Goal: Check status: Check status

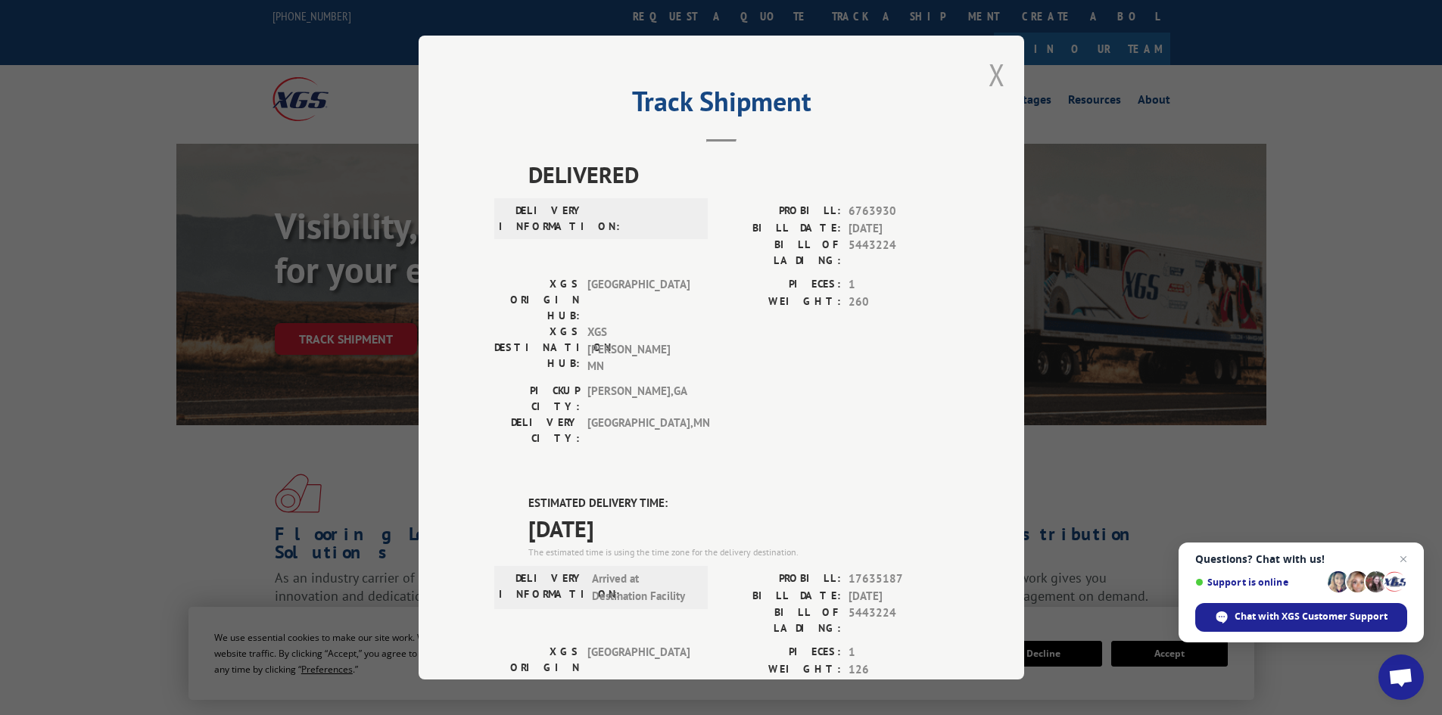
click at [989, 65] on button "Close modal" at bounding box center [997, 75] width 17 height 40
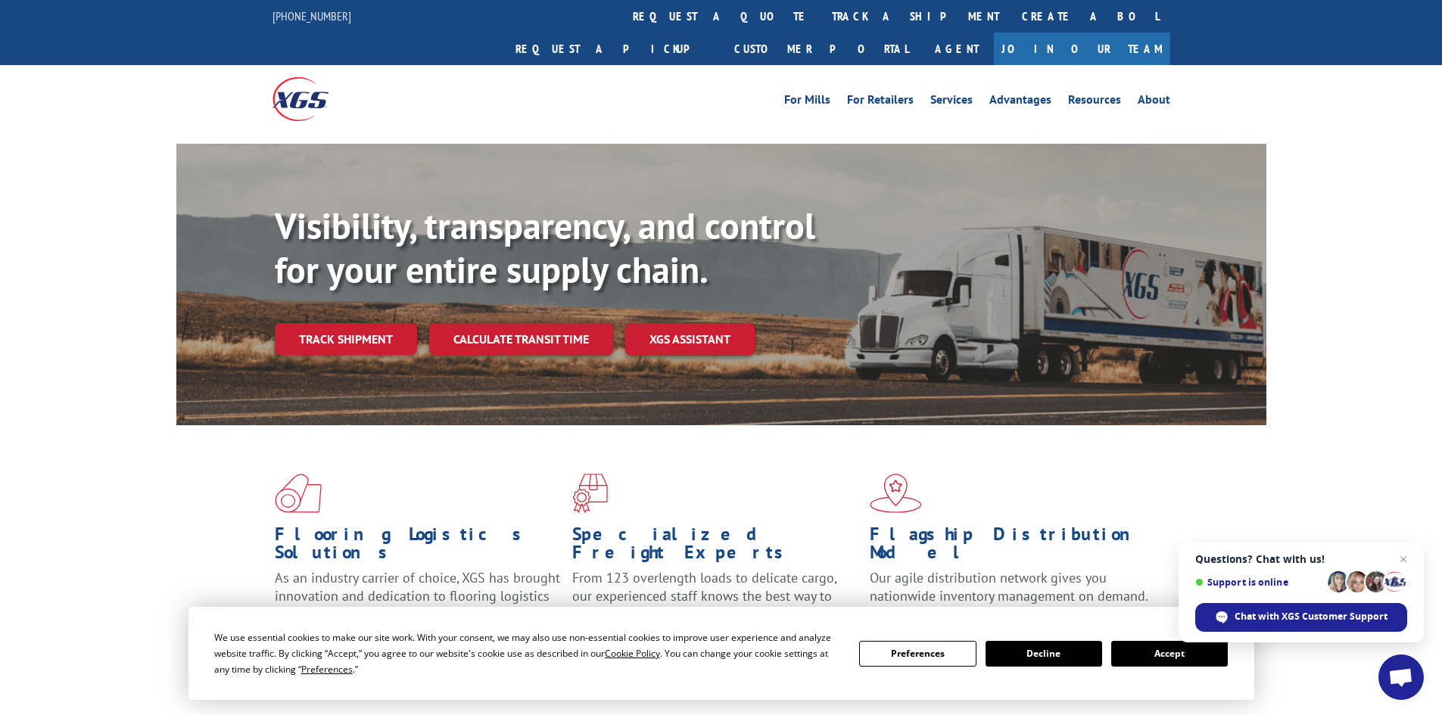
click at [821, 14] on link "track a shipment" at bounding box center [916, 16] width 190 height 33
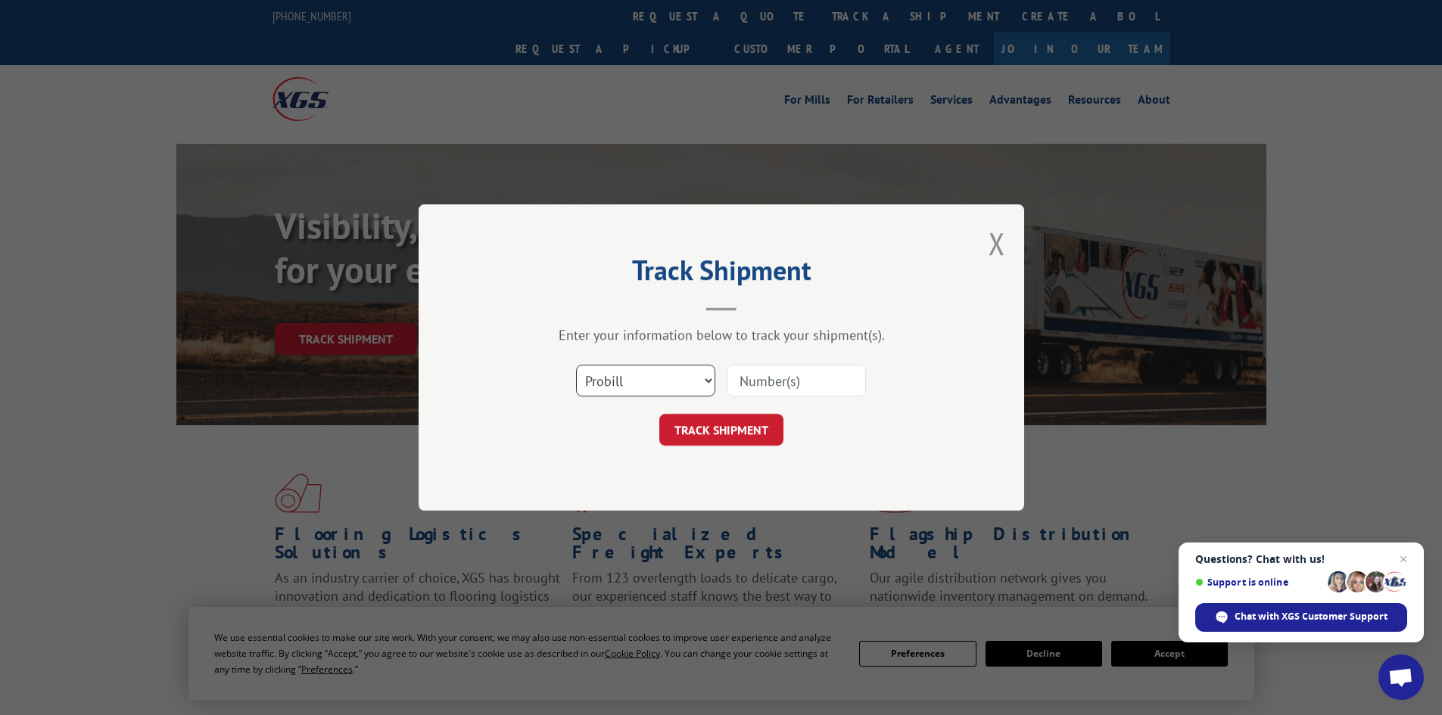
click at [640, 391] on select "Select category... Probill BOL PO" at bounding box center [645, 381] width 139 height 32
select select "bol"
click at [576, 365] on select "Select category... Probill BOL PO" at bounding box center [645, 381] width 139 height 32
click at [810, 378] on input at bounding box center [796, 381] width 139 height 32
paste input "7015010"
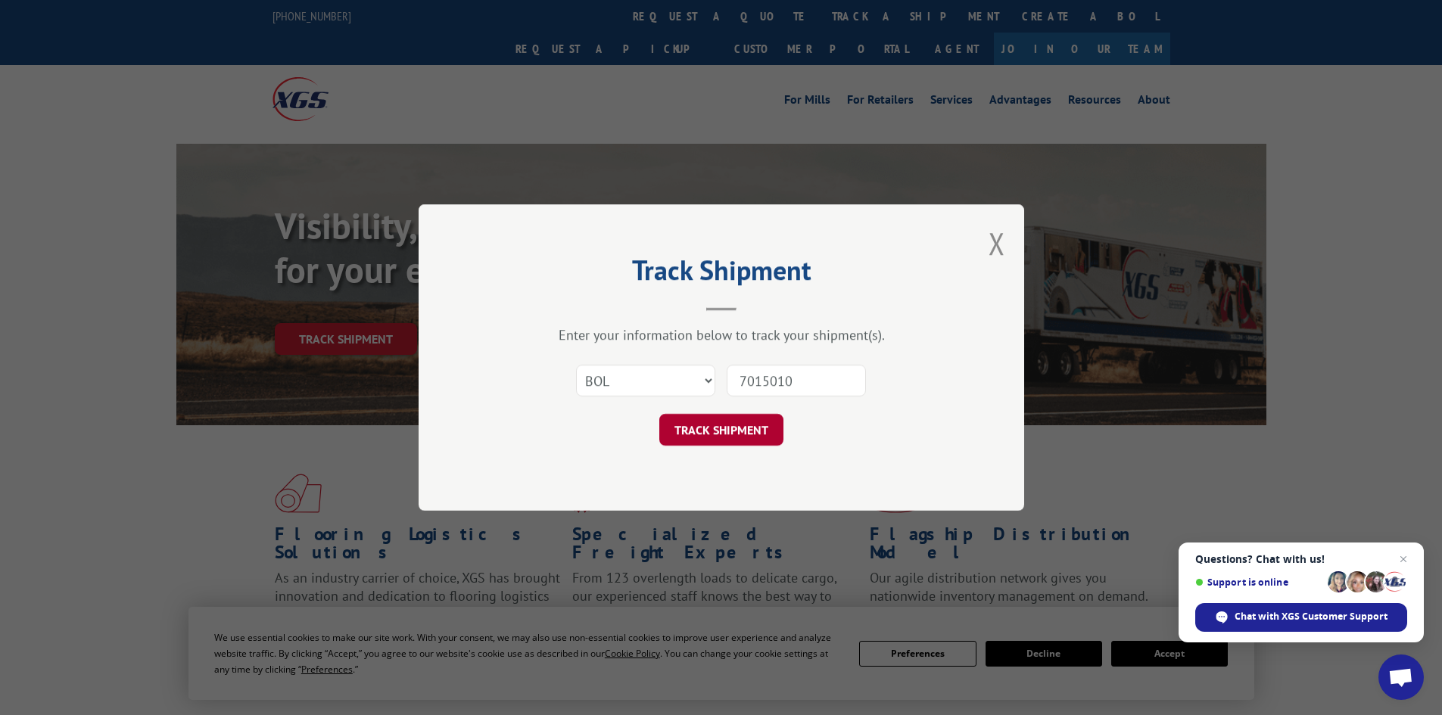
type input "7015010"
click at [719, 419] on button "TRACK SHIPMENT" at bounding box center [721, 430] width 124 height 32
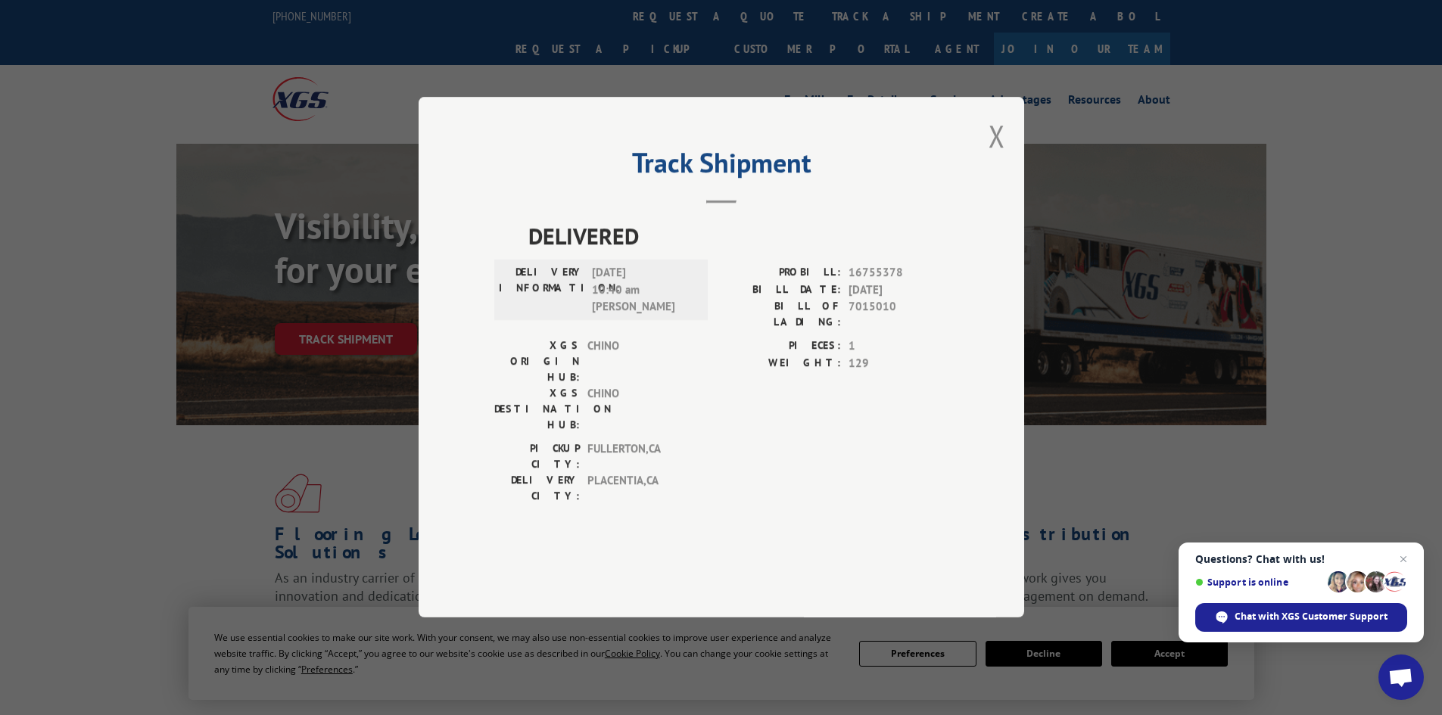
drag, startPoint x: 1000, startPoint y: 179, endPoint x: 994, endPoint y: 170, distance: 10.9
click at [994, 156] on button "Close modal" at bounding box center [997, 136] width 17 height 40
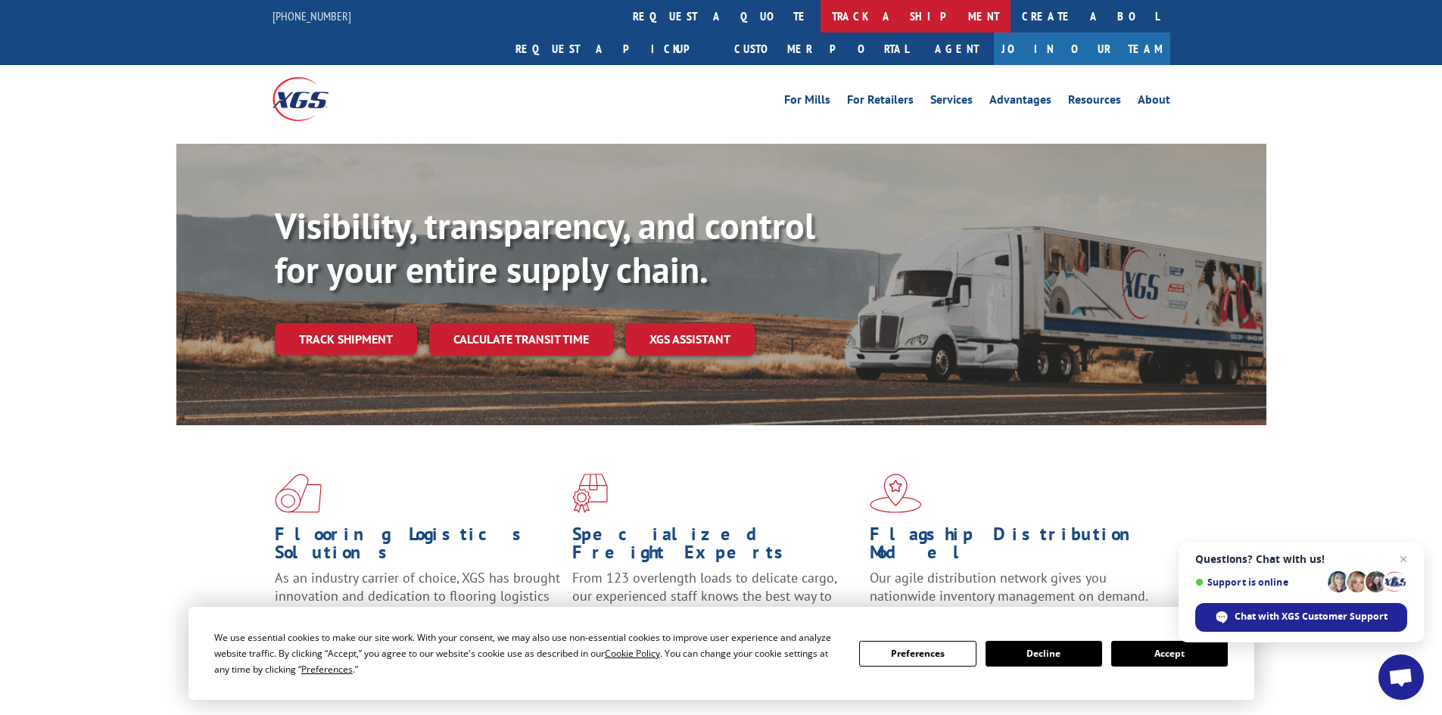
click at [821, 20] on link "track a shipment" at bounding box center [916, 16] width 190 height 33
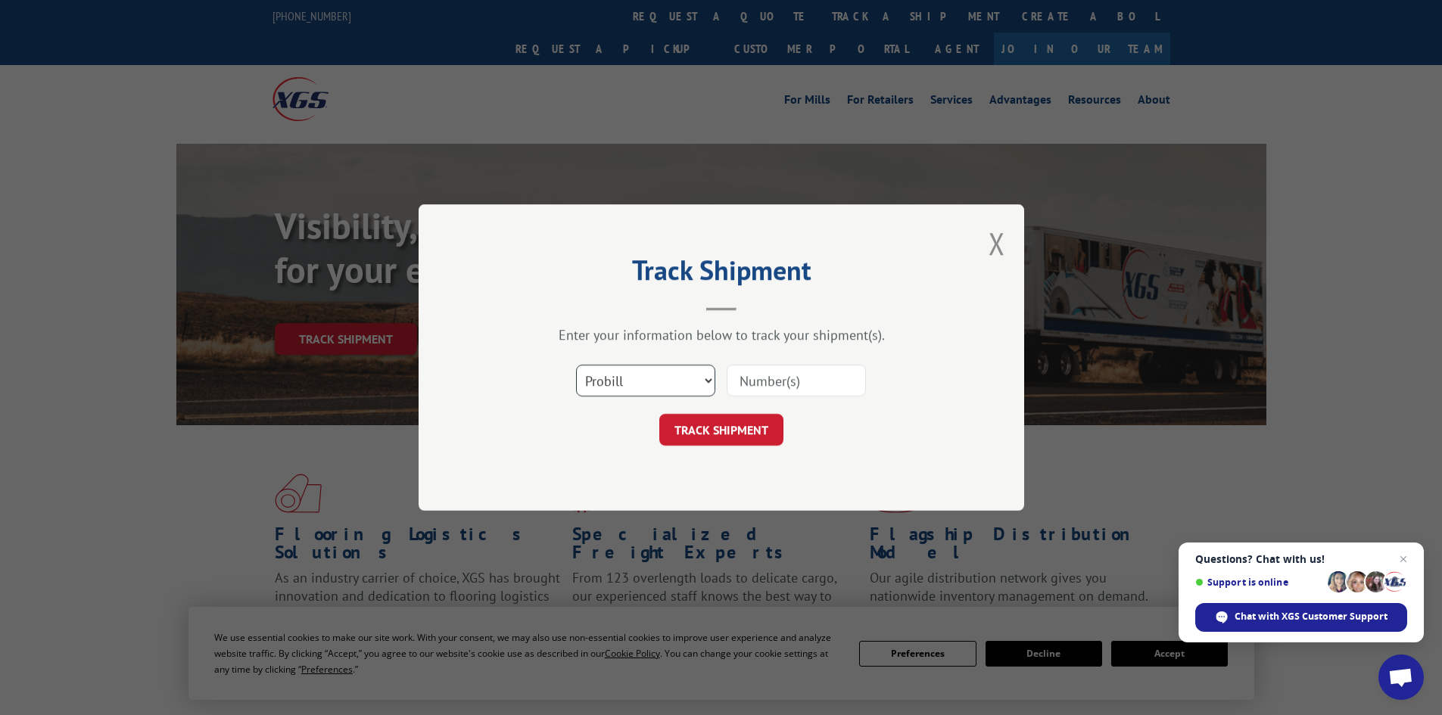
click at [631, 390] on select "Select category... Probill BOL PO" at bounding box center [645, 381] width 139 height 32
select select "bol"
click at [576, 365] on select "Select category... Probill BOL PO" at bounding box center [645, 381] width 139 height 32
click at [817, 379] on input at bounding box center [796, 381] width 139 height 32
paste input "7027272"
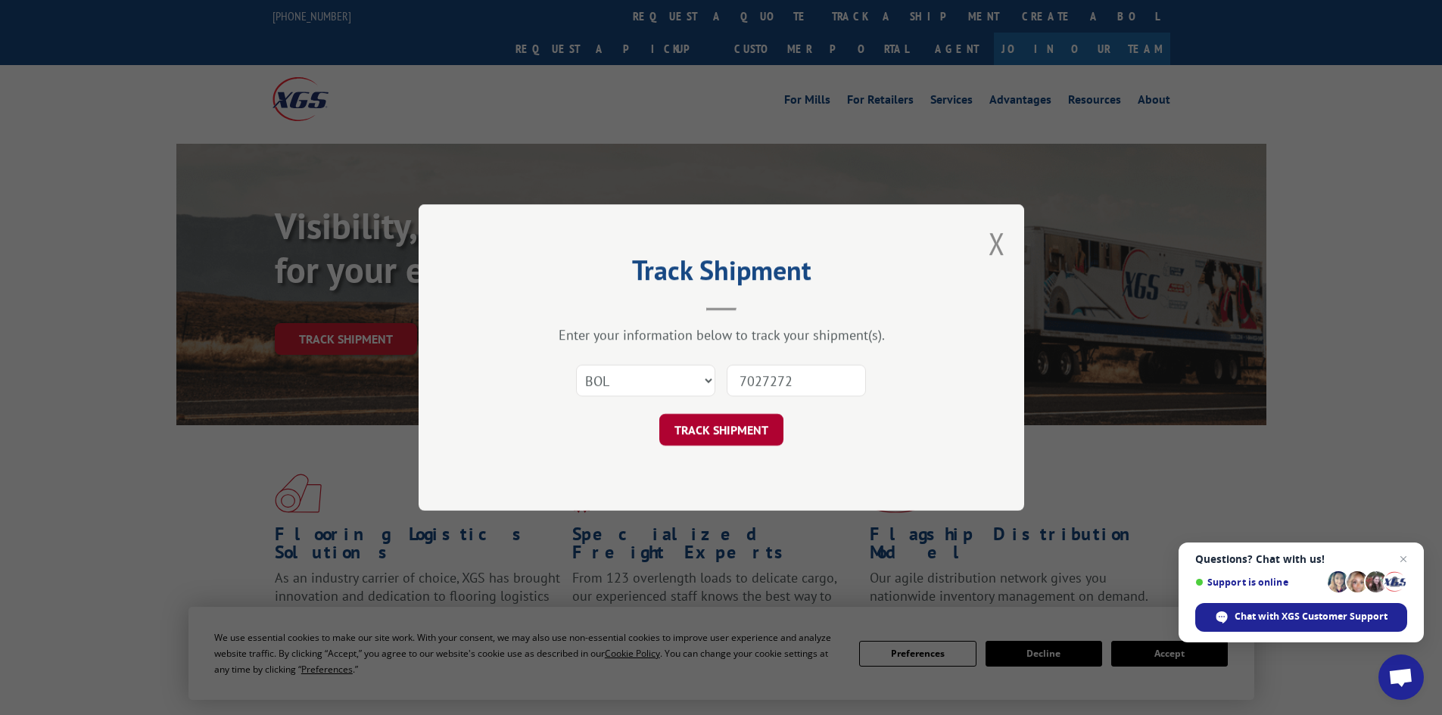
type input "7027272"
click at [718, 428] on button "TRACK SHIPMENT" at bounding box center [721, 430] width 124 height 32
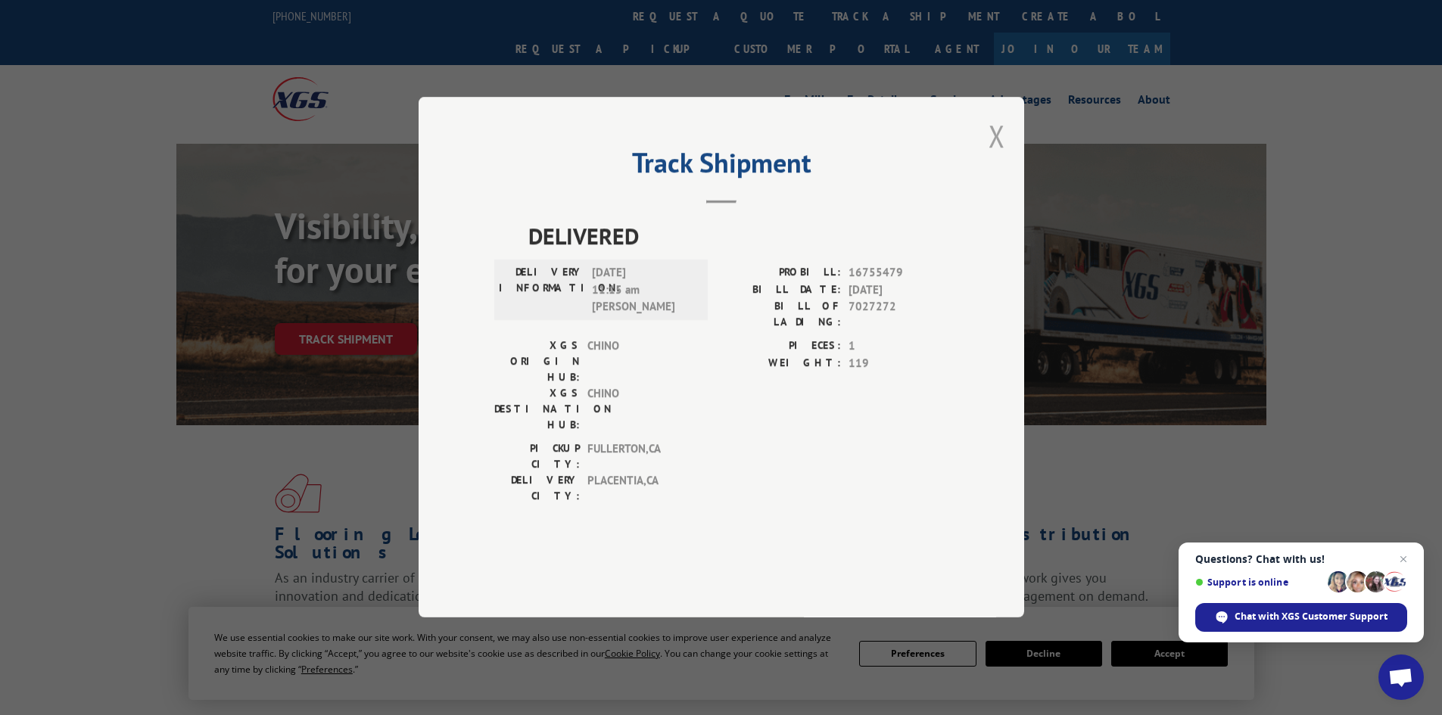
click at [1001, 156] on button "Close modal" at bounding box center [997, 136] width 17 height 40
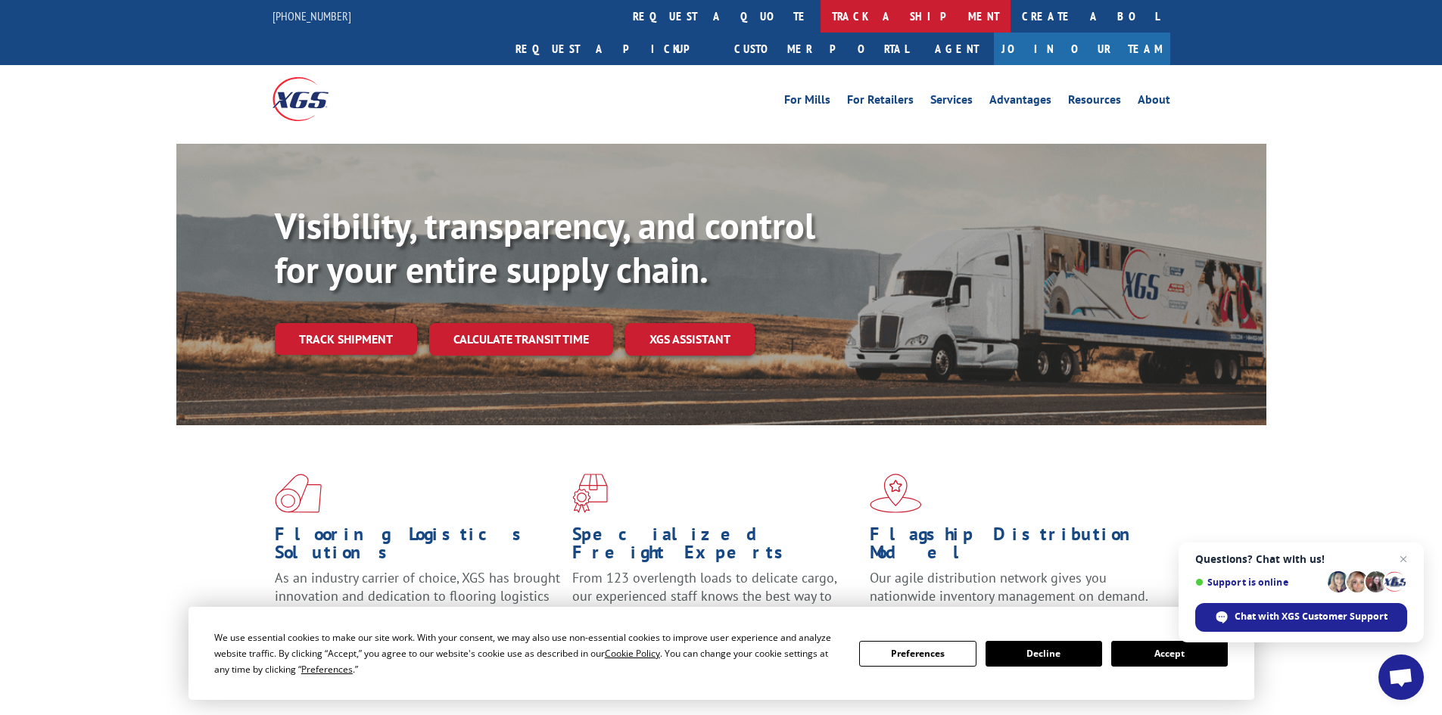
click at [821, 17] on link "track a shipment" at bounding box center [916, 16] width 190 height 33
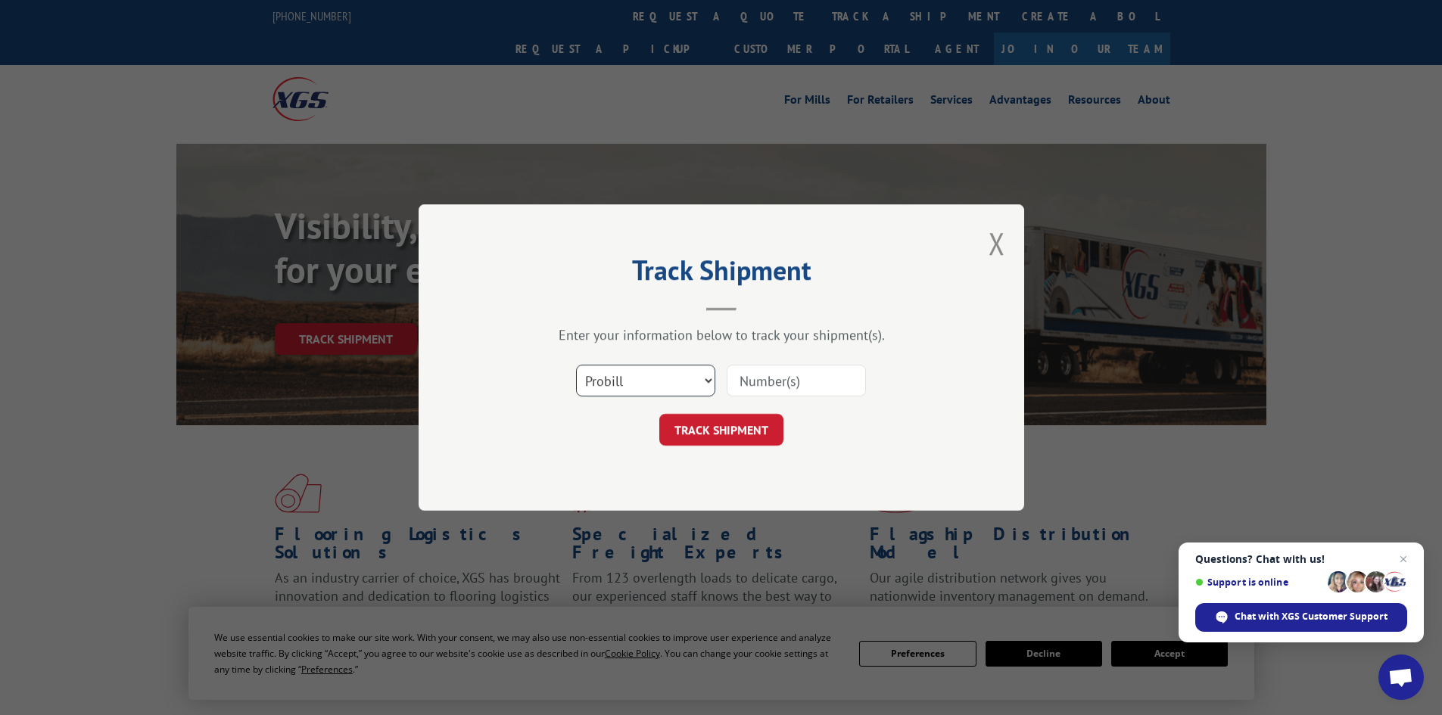
click at [670, 384] on select "Select category... Probill BOL PO" at bounding box center [645, 381] width 139 height 32
select select "bol"
click at [576, 365] on select "Select category... Probill BOL PO" at bounding box center [645, 381] width 139 height 32
click at [821, 379] on input at bounding box center [796, 381] width 139 height 32
paste input "7028744"
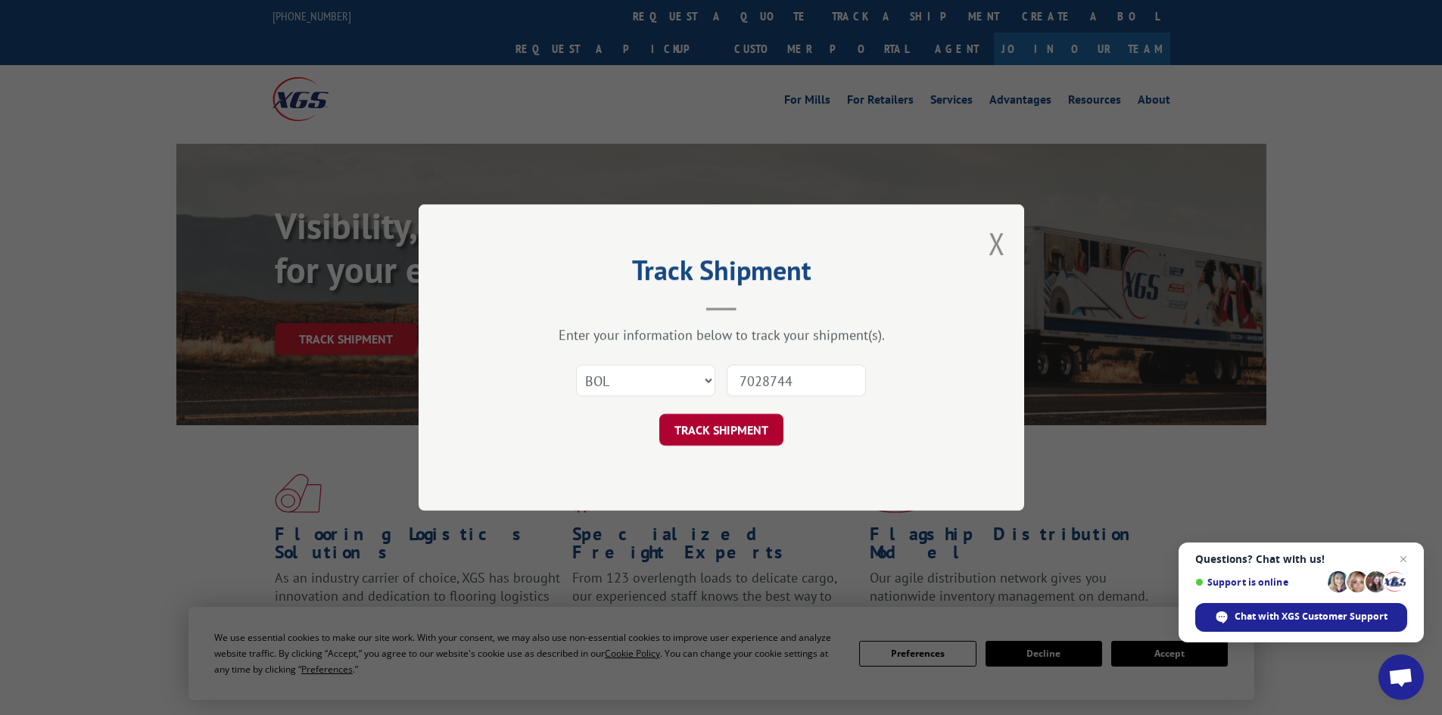
type input "7028744"
click at [710, 428] on button "TRACK SHIPMENT" at bounding box center [721, 430] width 124 height 32
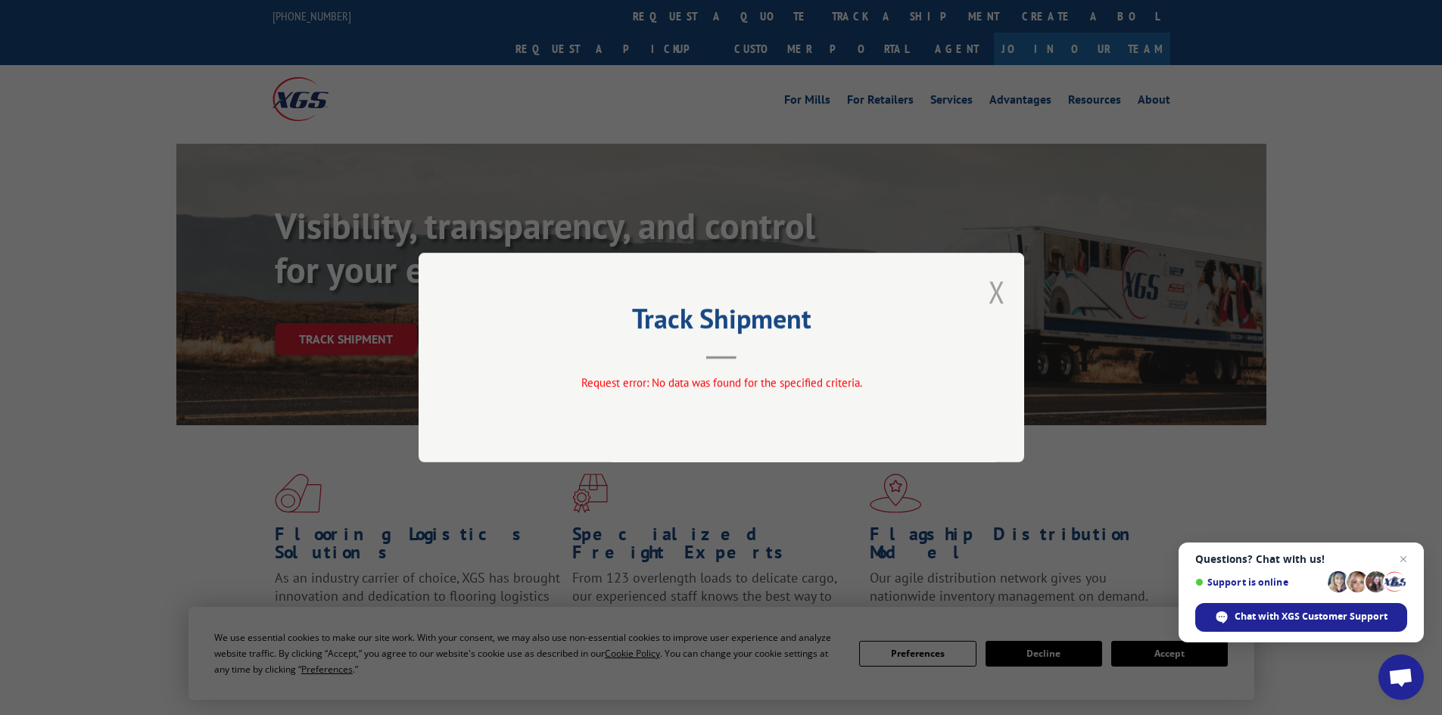
click at [993, 290] on button "Close modal" at bounding box center [997, 292] width 17 height 40
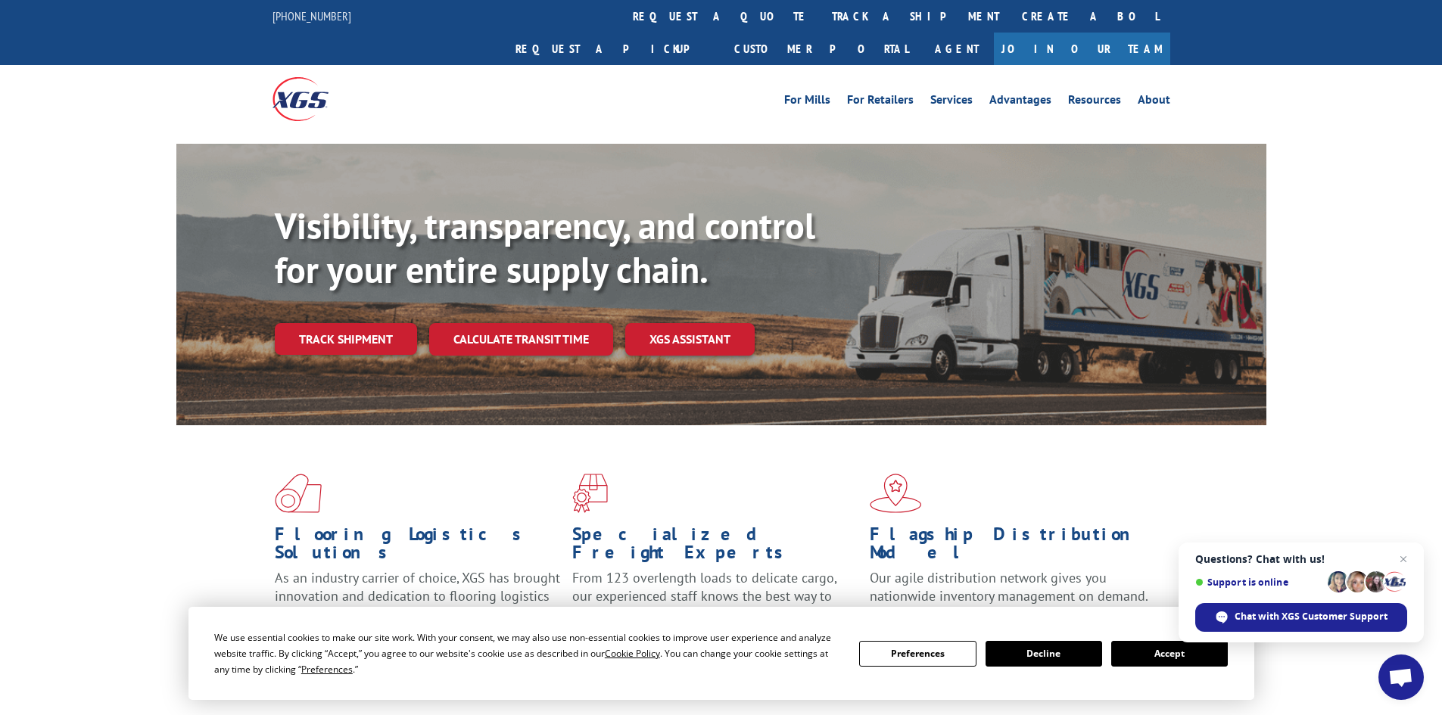
click at [821, 15] on link "track a shipment" at bounding box center [916, 16] width 190 height 33
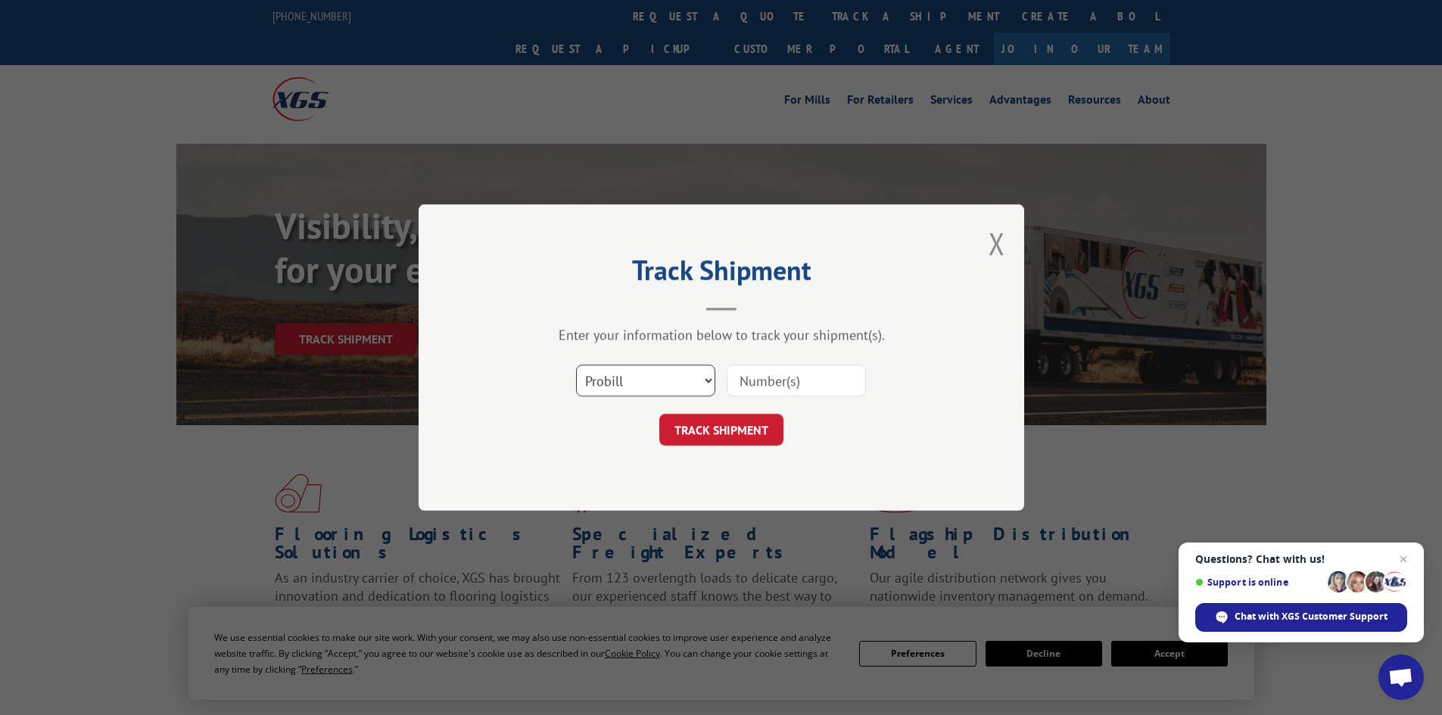
click at [621, 378] on select "Select category... Probill BOL PO" at bounding box center [645, 381] width 139 height 32
select select "bol"
click at [576, 365] on select "Select category... Probill BOL PO" at bounding box center [645, 381] width 139 height 32
click at [802, 383] on input at bounding box center [796, 381] width 139 height 32
paste input "7035561"
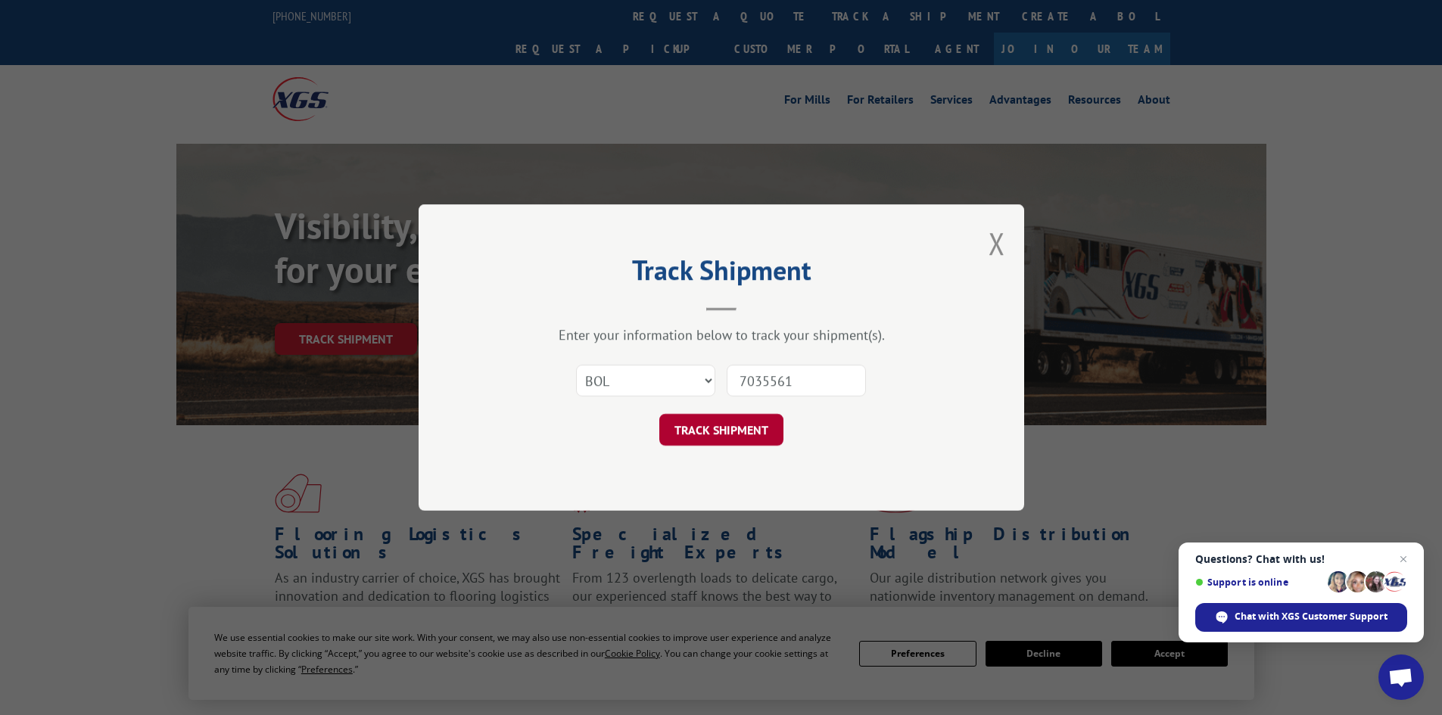
type input "7035561"
click at [731, 431] on button "TRACK SHIPMENT" at bounding box center [721, 430] width 124 height 32
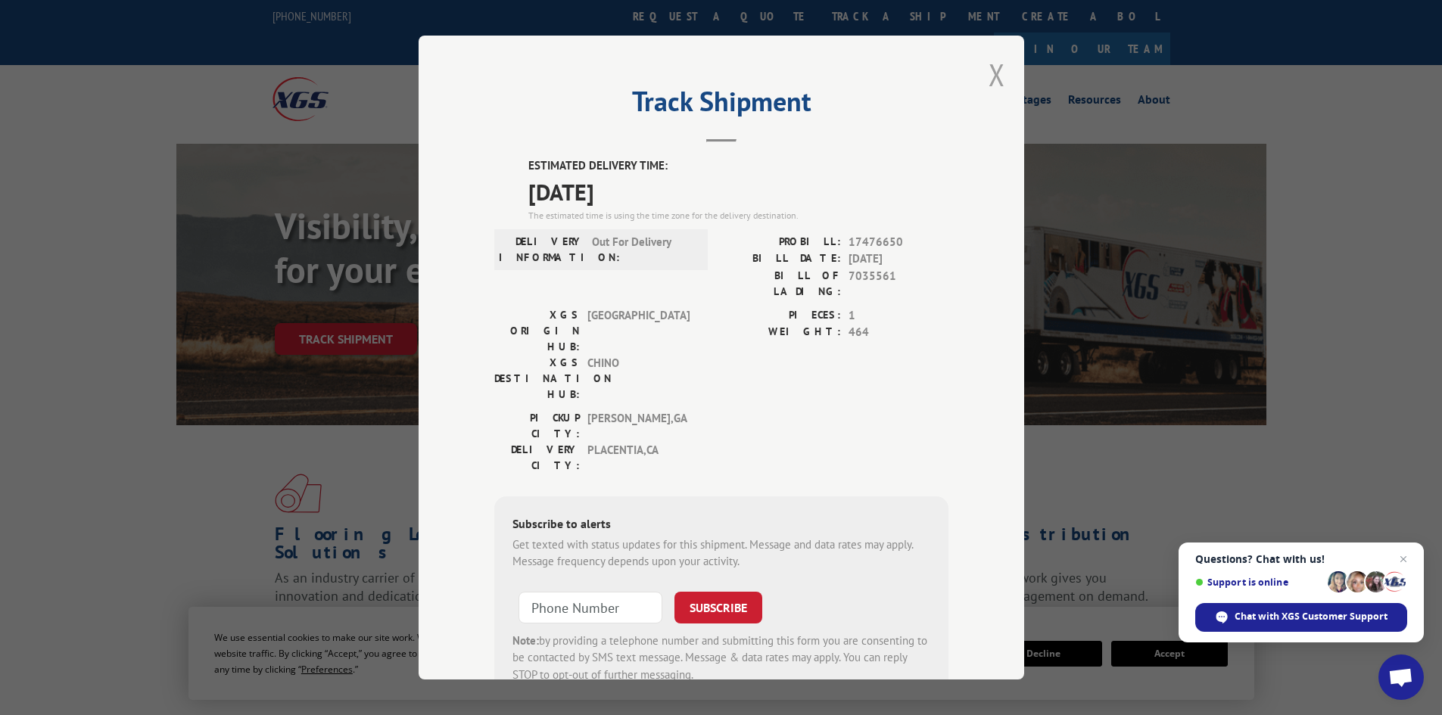
drag, startPoint x: 993, startPoint y: 75, endPoint x: 931, endPoint y: 86, distance: 62.4
click at [993, 74] on button "Close modal" at bounding box center [997, 75] width 17 height 40
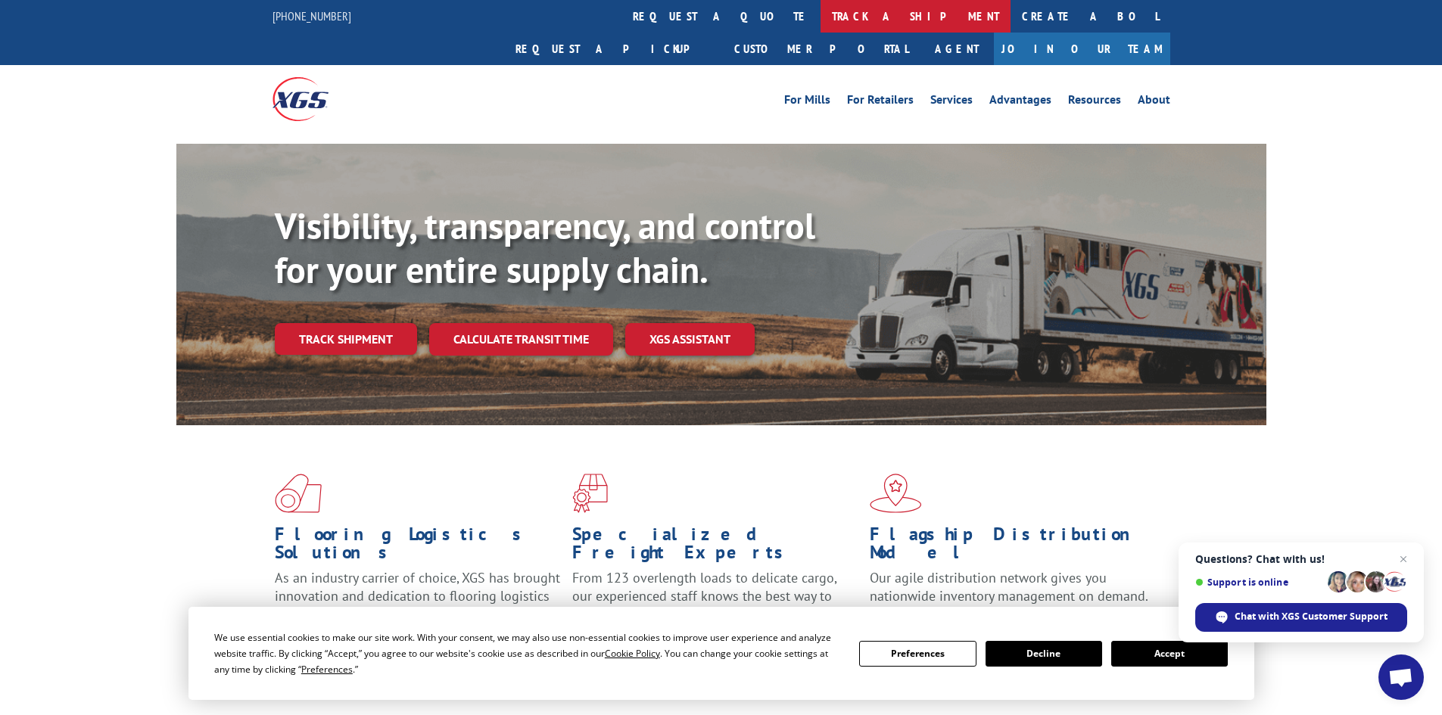
click at [821, 11] on link "track a shipment" at bounding box center [916, 16] width 190 height 33
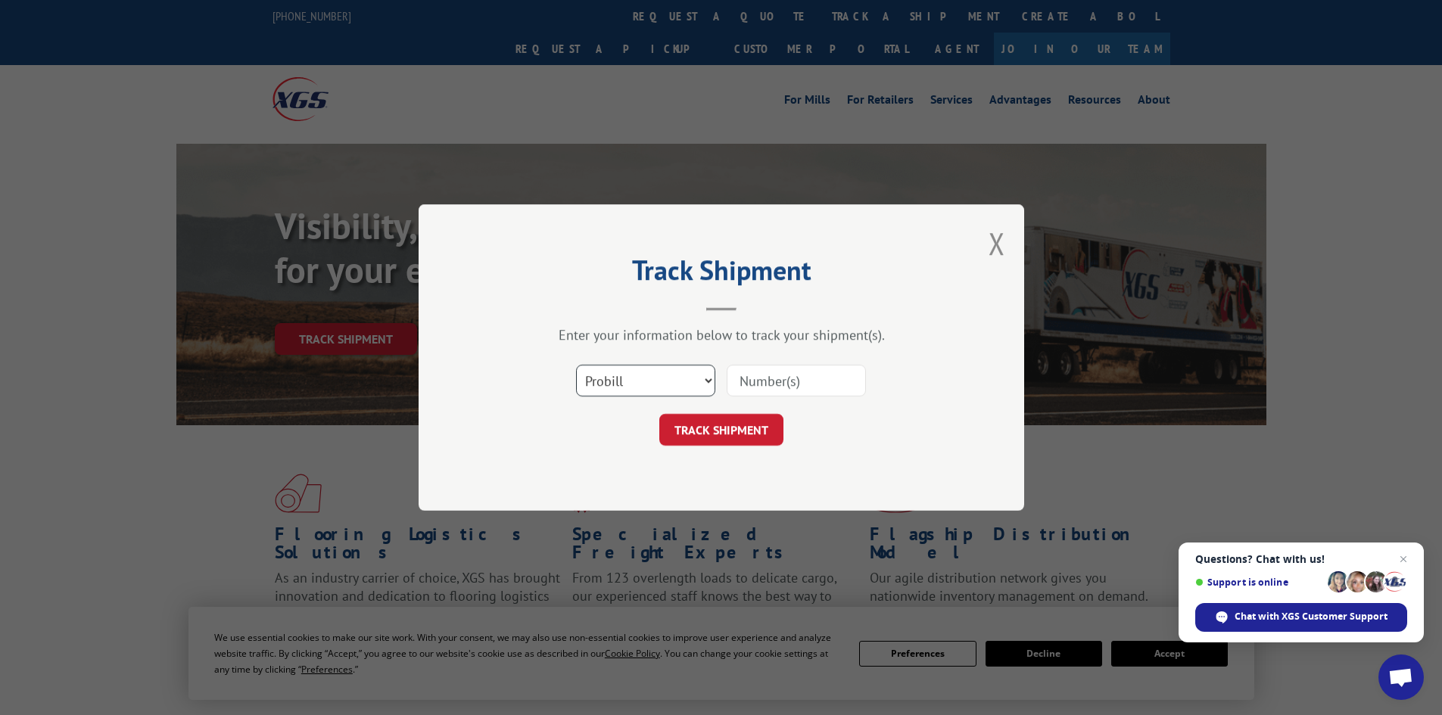
click at [618, 376] on select "Select category... Probill BOL PO" at bounding box center [645, 381] width 139 height 32
select select "bol"
click at [576, 365] on select "Select category... Probill BOL PO" at bounding box center [645, 381] width 139 height 32
click at [829, 376] on input at bounding box center [796, 381] width 139 height 32
paste input "5443224"
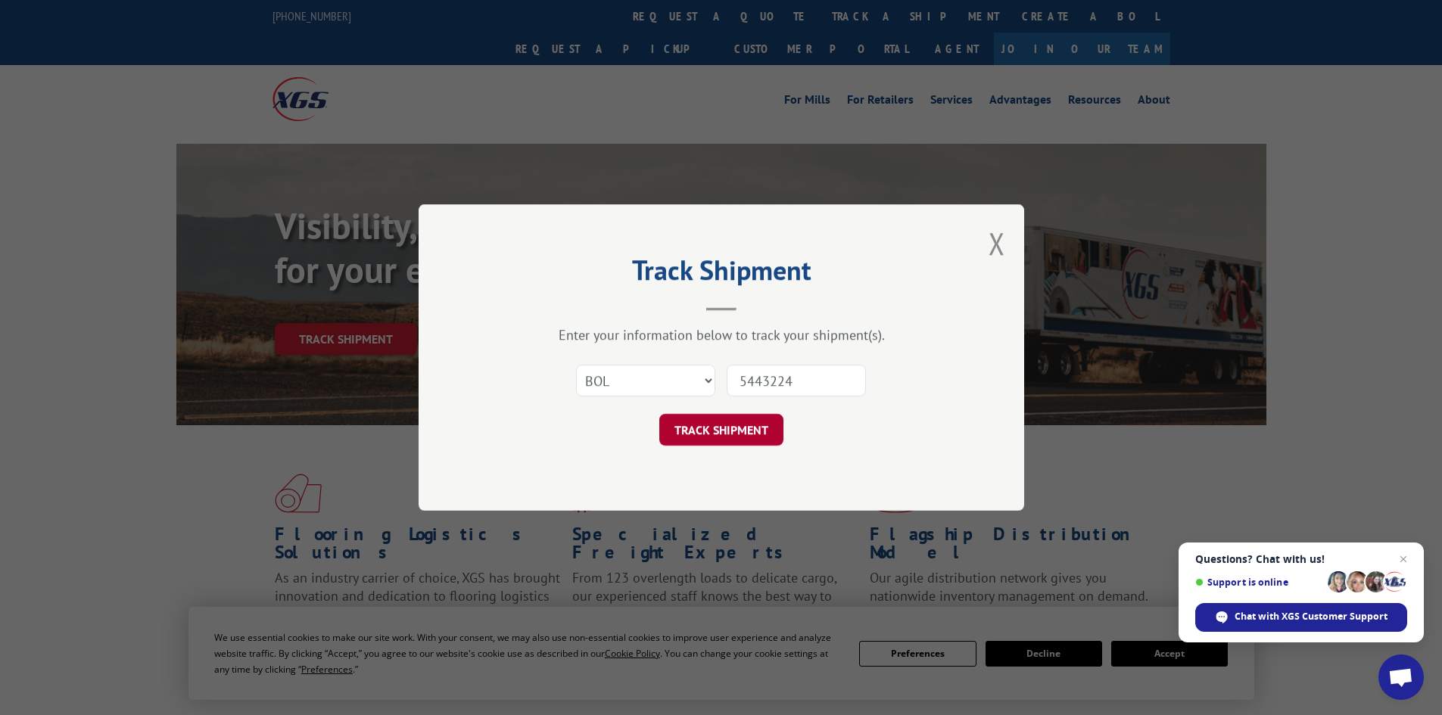
type input "5443224"
click at [687, 437] on button "TRACK SHIPMENT" at bounding box center [721, 430] width 124 height 32
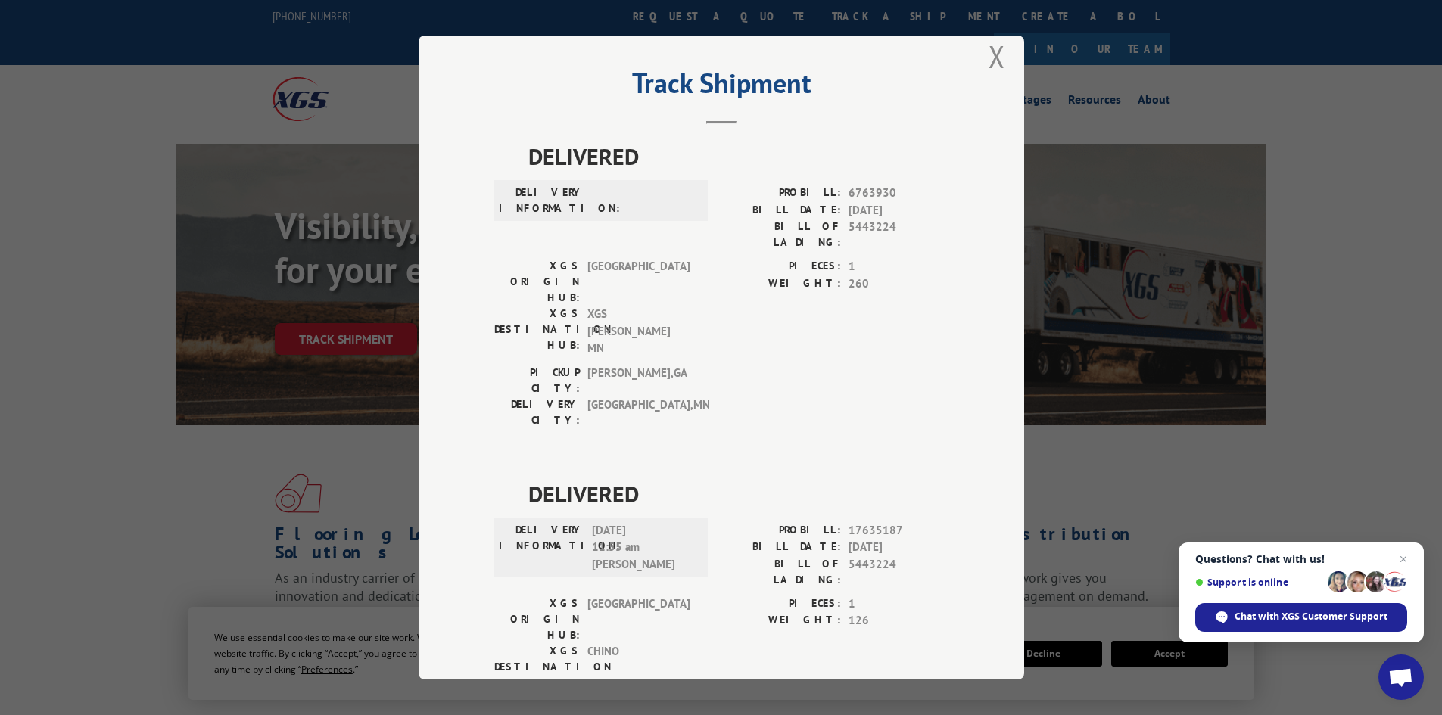
scroll to position [33, 0]
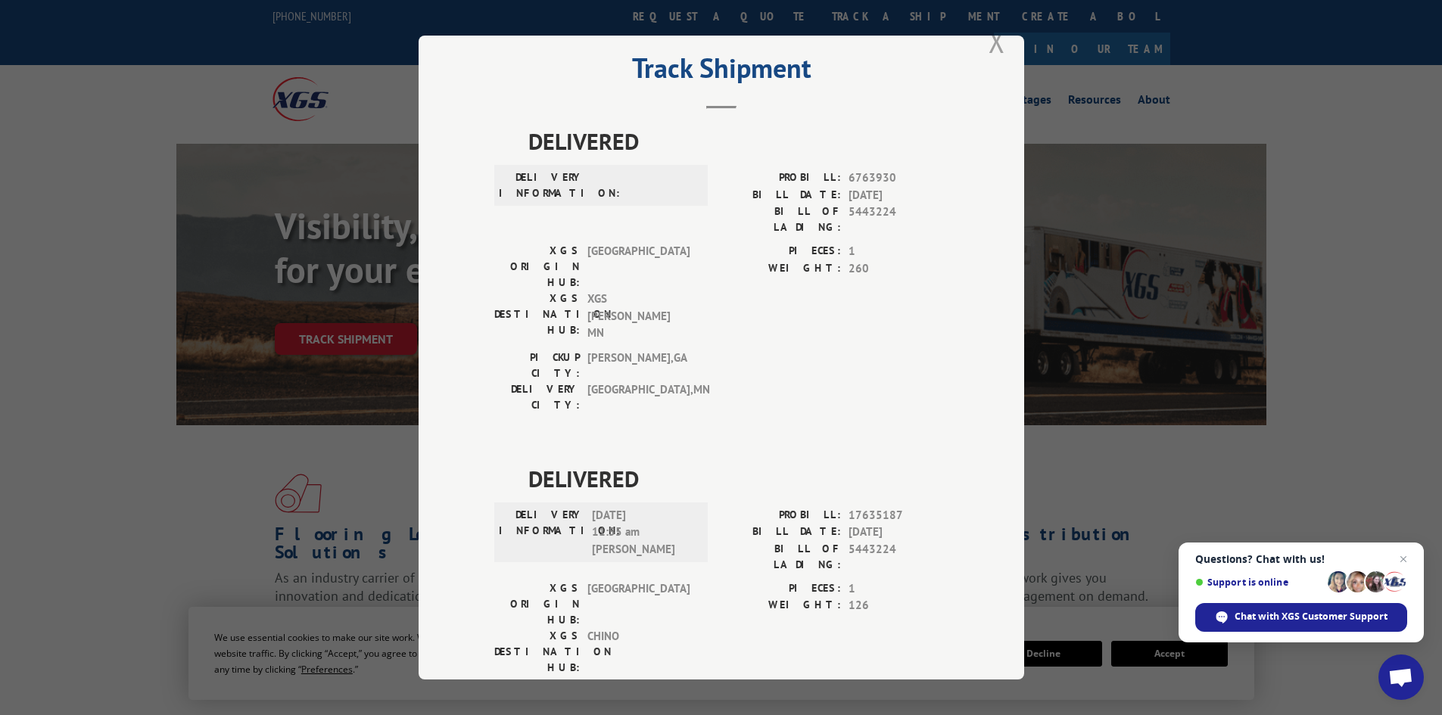
click at [989, 36] on button "Close modal" at bounding box center [997, 41] width 17 height 40
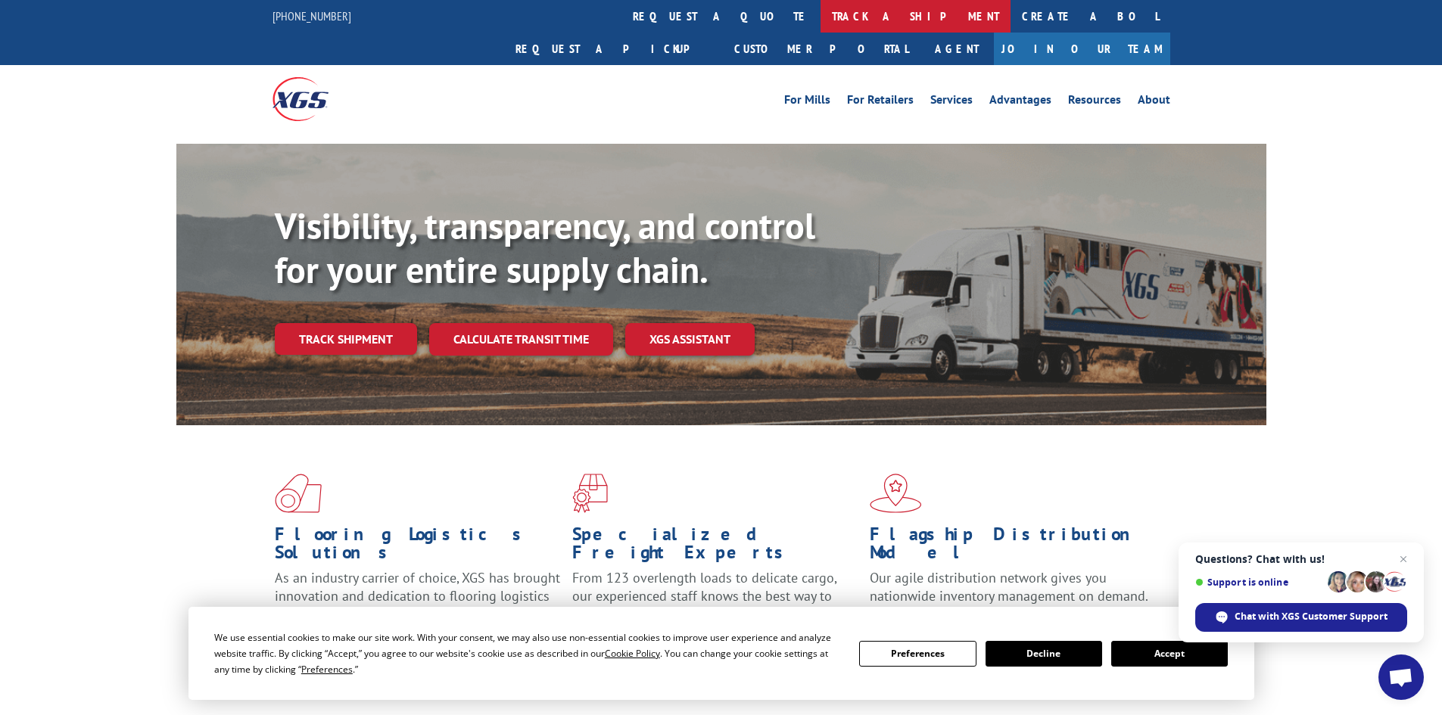
click at [821, 9] on link "track a shipment" at bounding box center [916, 16] width 190 height 33
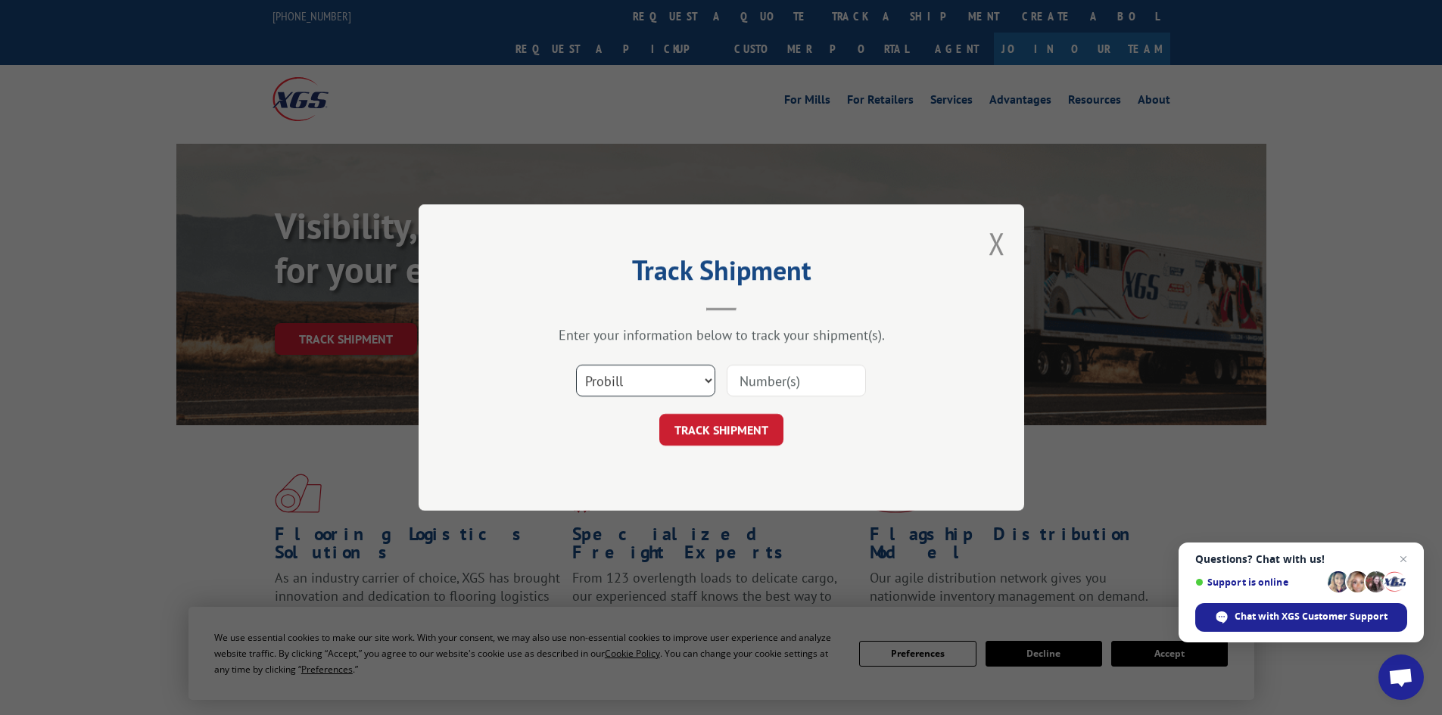
click at [641, 388] on select "Select category... Probill BOL PO" at bounding box center [645, 381] width 139 height 32
select select "bol"
click at [576, 365] on select "Select category... Probill BOL PO" at bounding box center [645, 381] width 139 height 32
click at [813, 386] on input at bounding box center [796, 381] width 139 height 32
paste input "7041137"
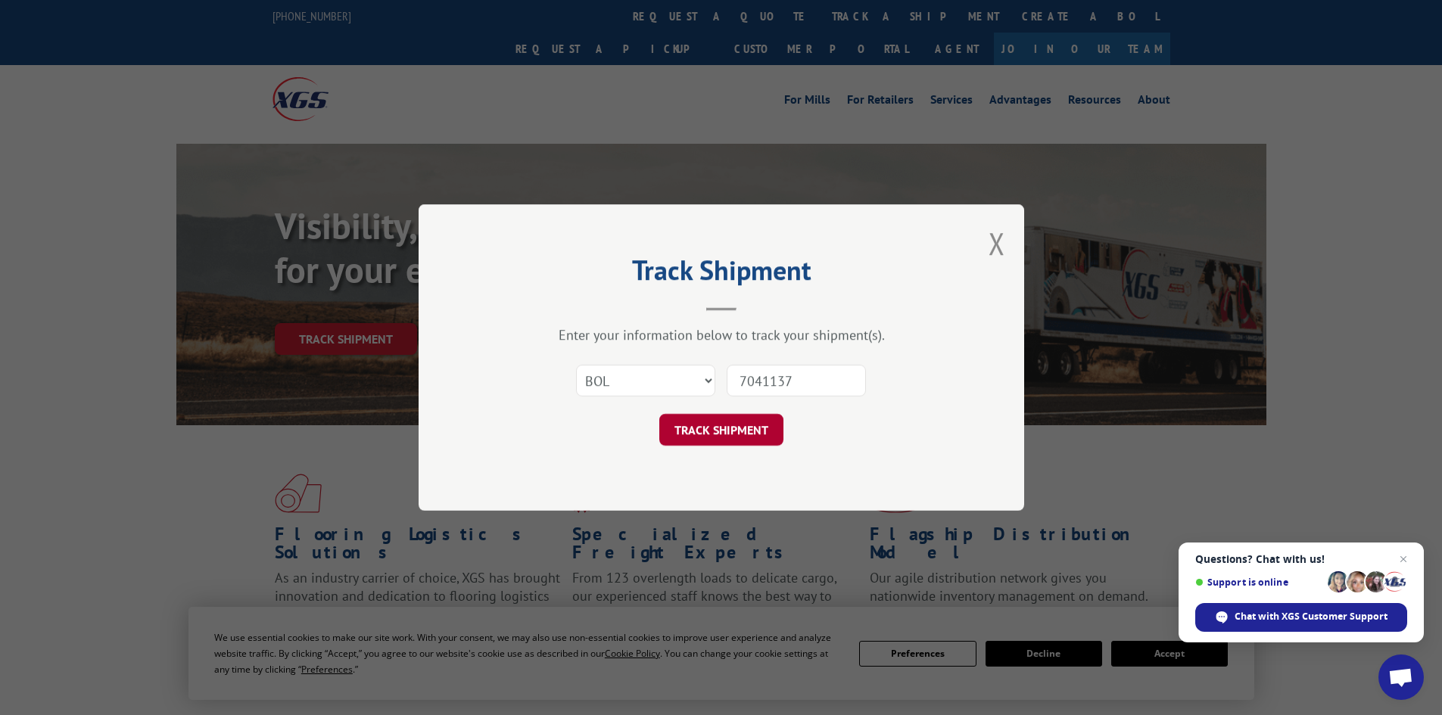
type input "7041137"
drag, startPoint x: 733, startPoint y: 426, endPoint x: 204, endPoint y: 501, distance: 534.6
click at [729, 425] on button "TRACK SHIPMENT" at bounding box center [721, 430] width 124 height 32
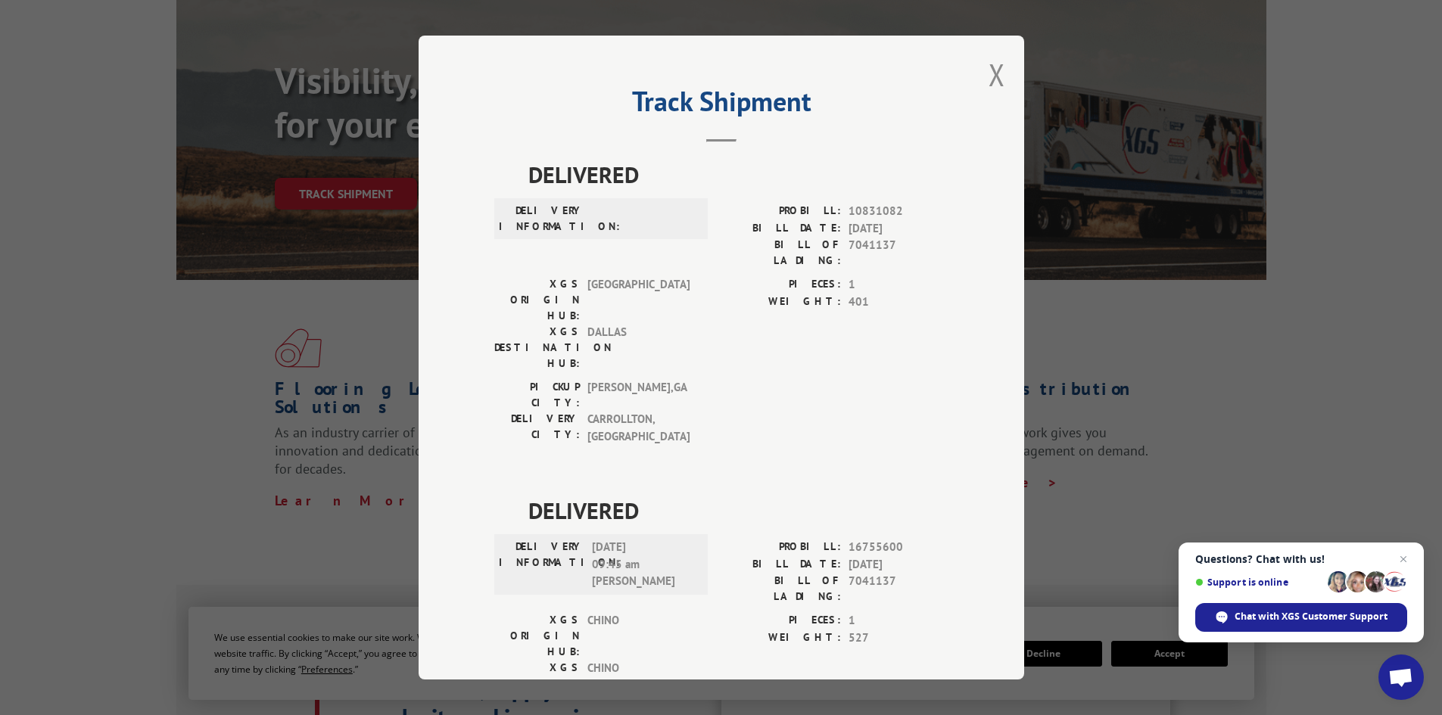
scroll to position [151, 0]
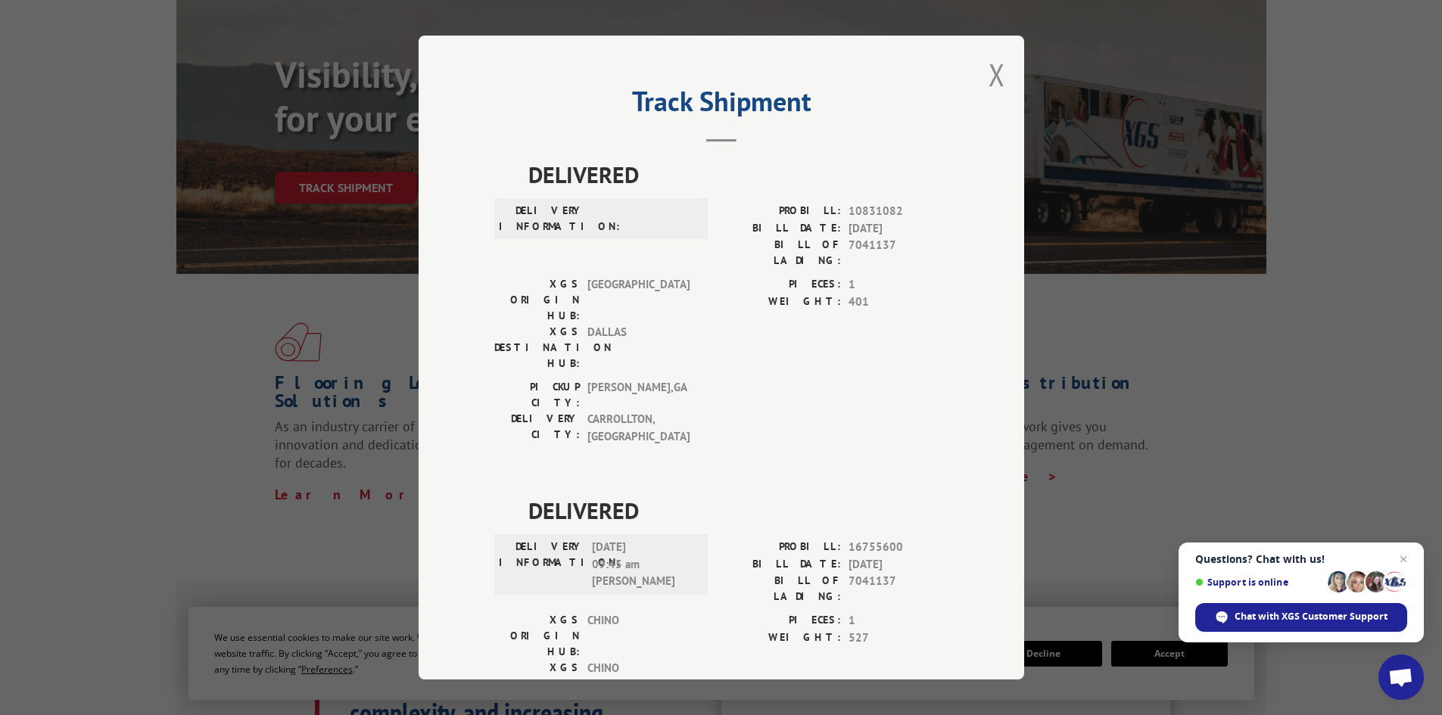
drag, startPoint x: 989, startPoint y: 77, endPoint x: 985, endPoint y: 94, distance: 17.1
click at [989, 89] on button "Close modal" at bounding box center [997, 75] width 17 height 40
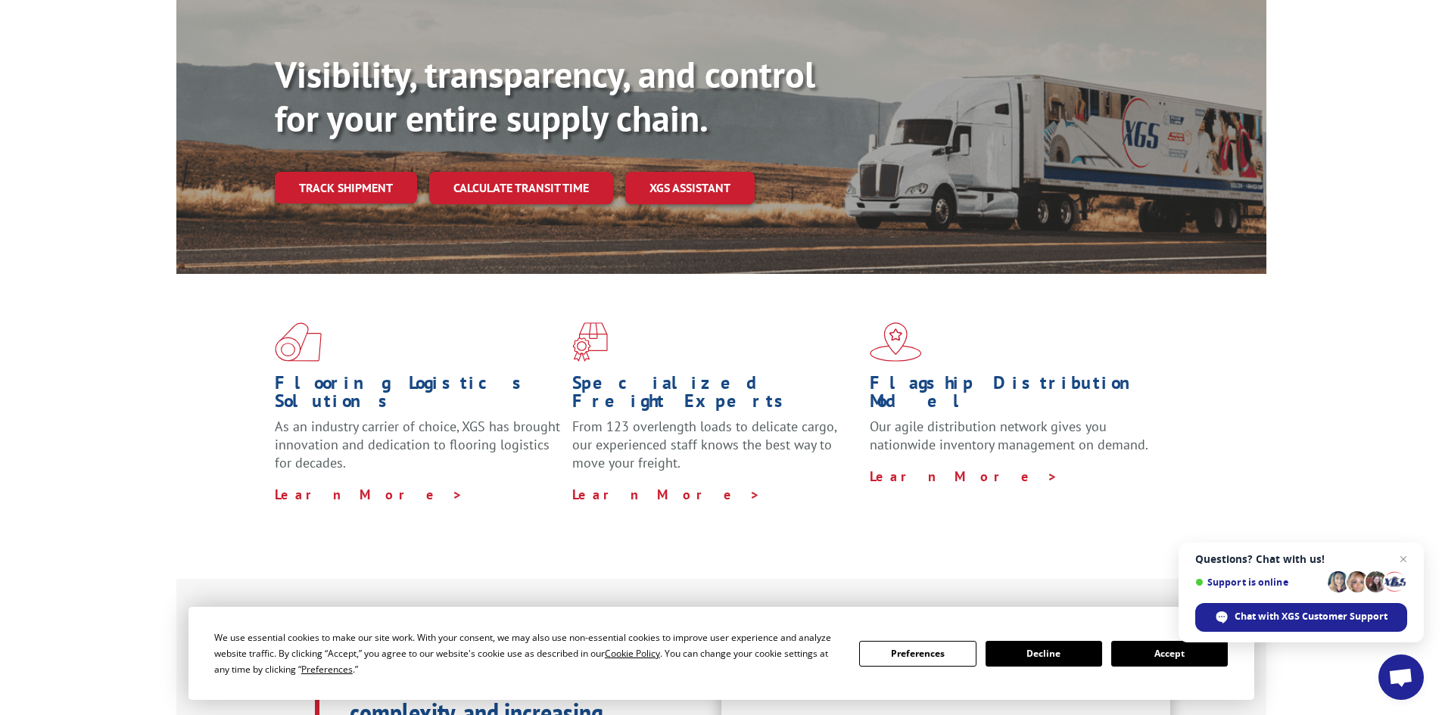
scroll to position [0, 0]
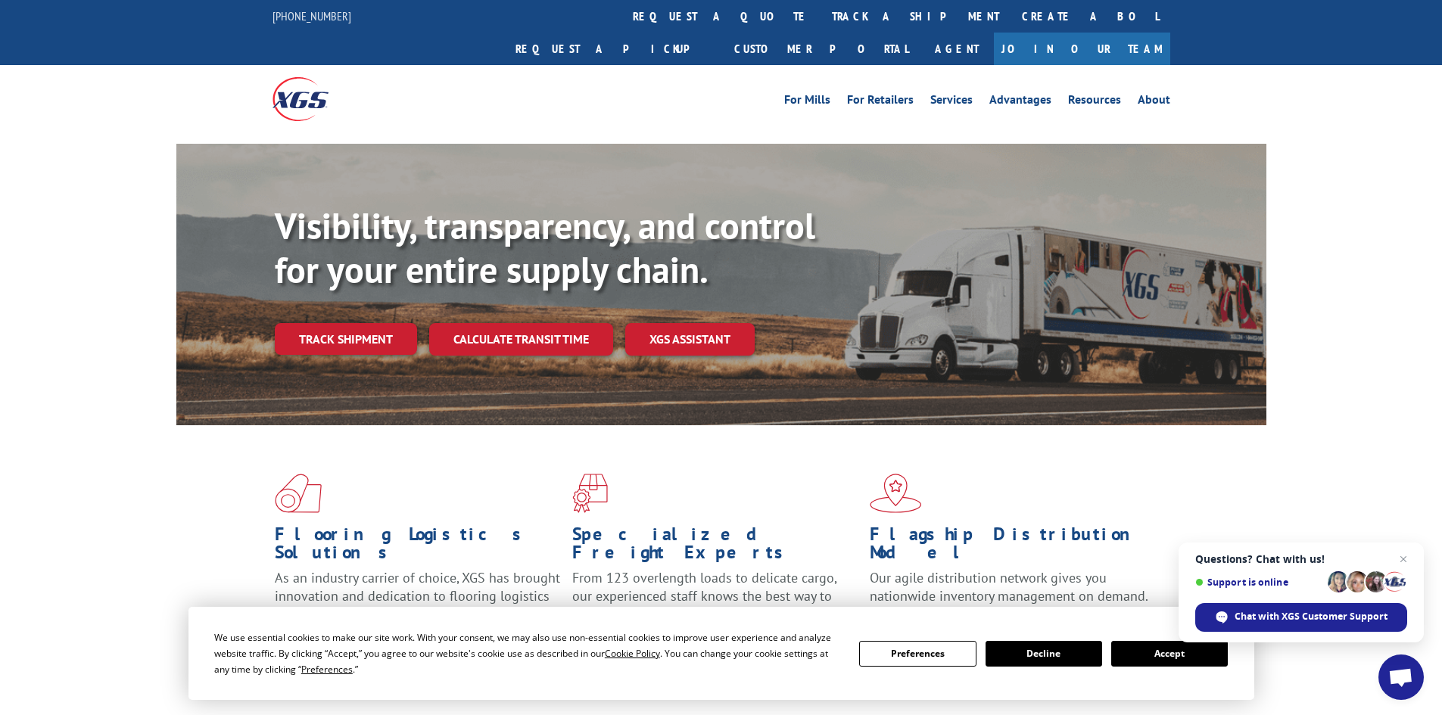
click at [821, 17] on link "track a shipment" at bounding box center [916, 16] width 190 height 33
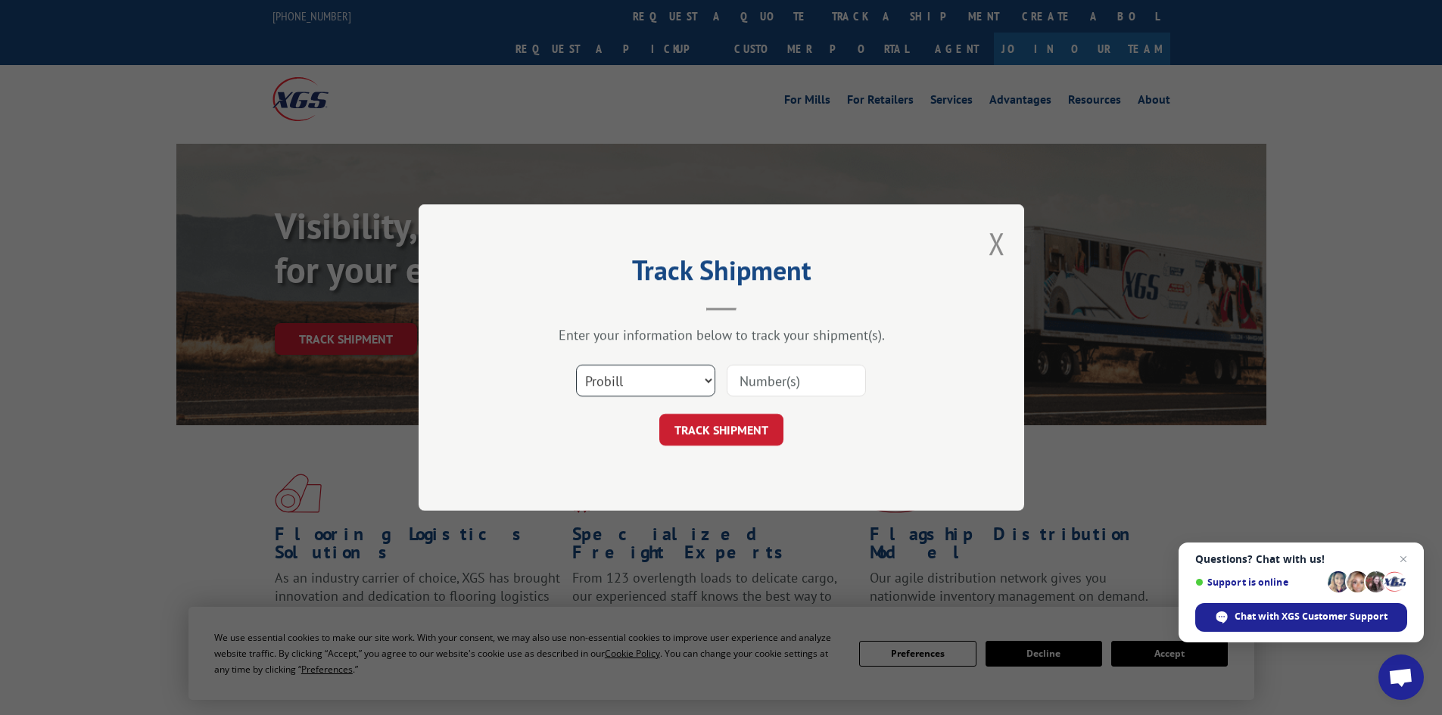
click at [655, 388] on select "Select category... Probill BOL PO" at bounding box center [645, 381] width 139 height 32
select select "bol"
click at [576, 365] on select "Select category... Probill BOL PO" at bounding box center [645, 381] width 139 height 32
click at [804, 381] on input at bounding box center [796, 381] width 139 height 32
paste input "7035561"
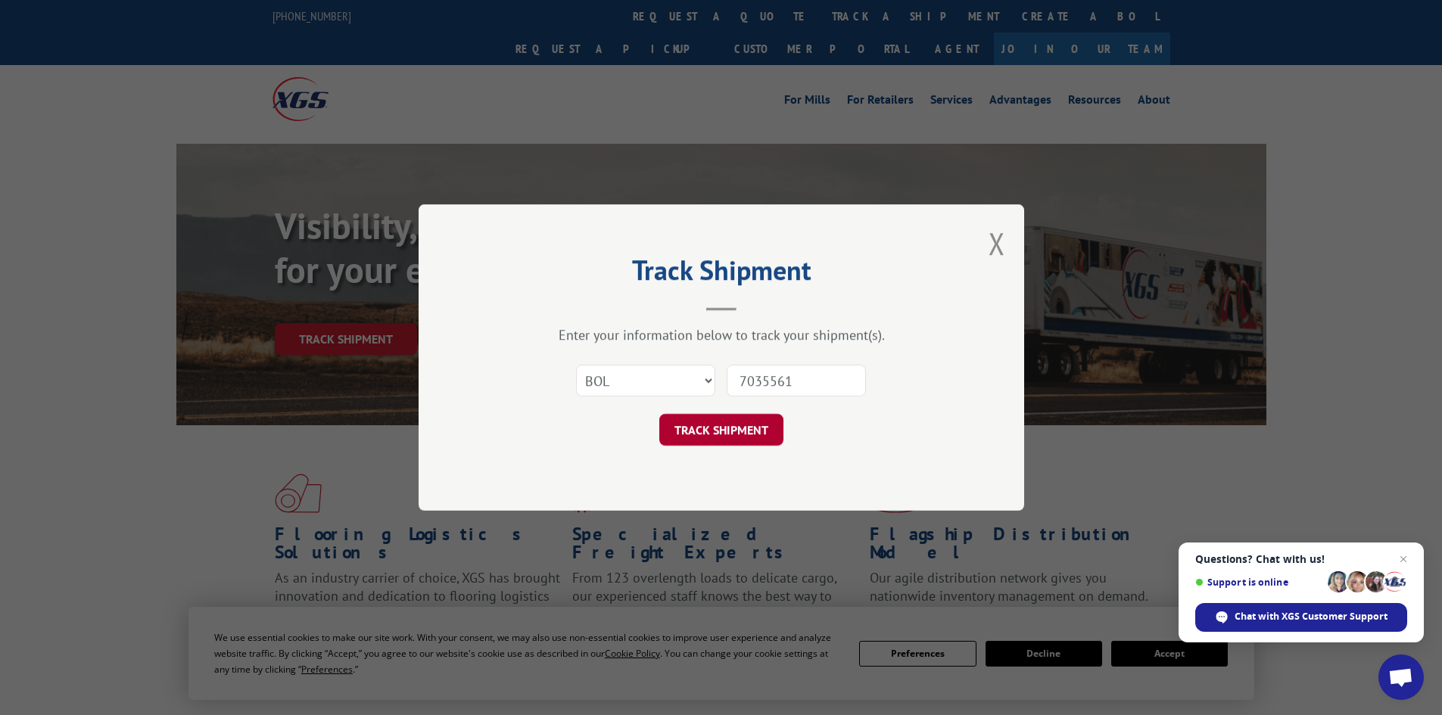
type input "7035561"
click at [706, 432] on button "TRACK SHIPMENT" at bounding box center [721, 430] width 124 height 32
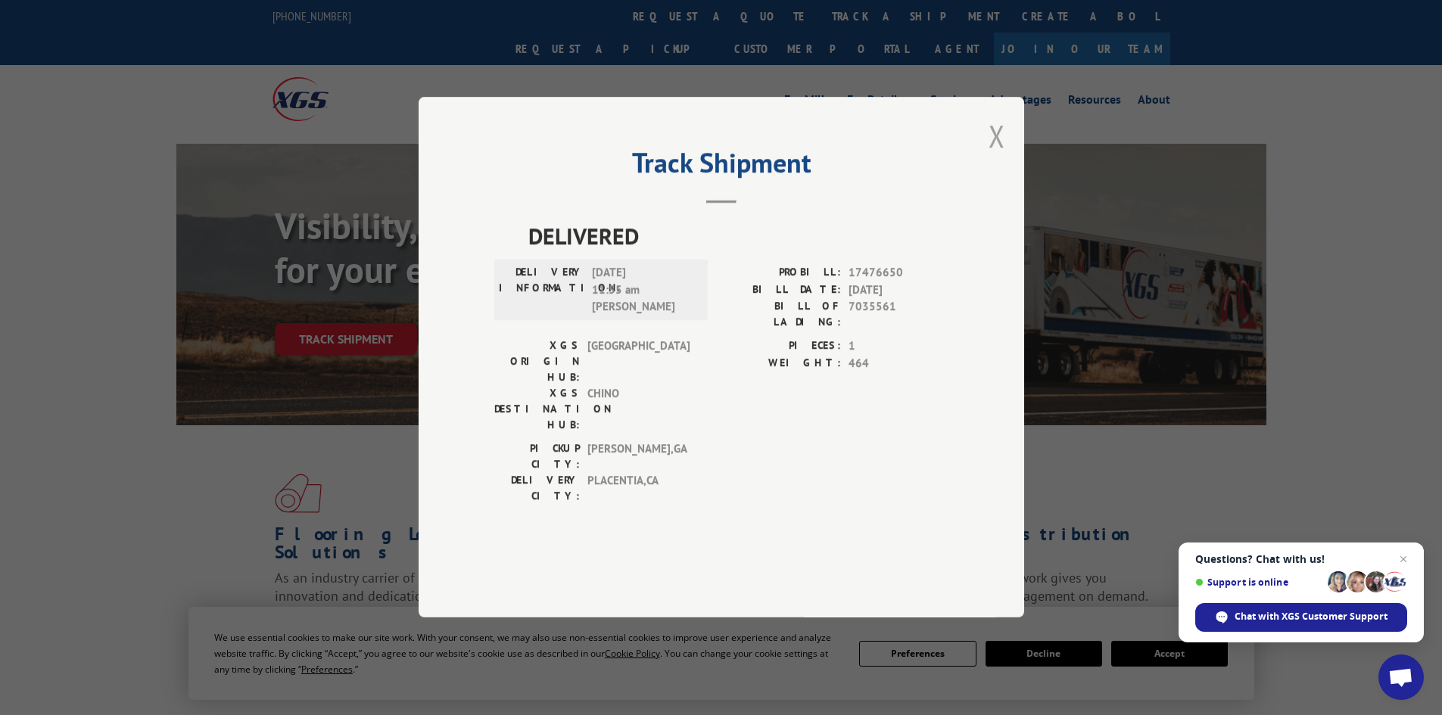
click at [999, 156] on button "Close modal" at bounding box center [997, 136] width 17 height 40
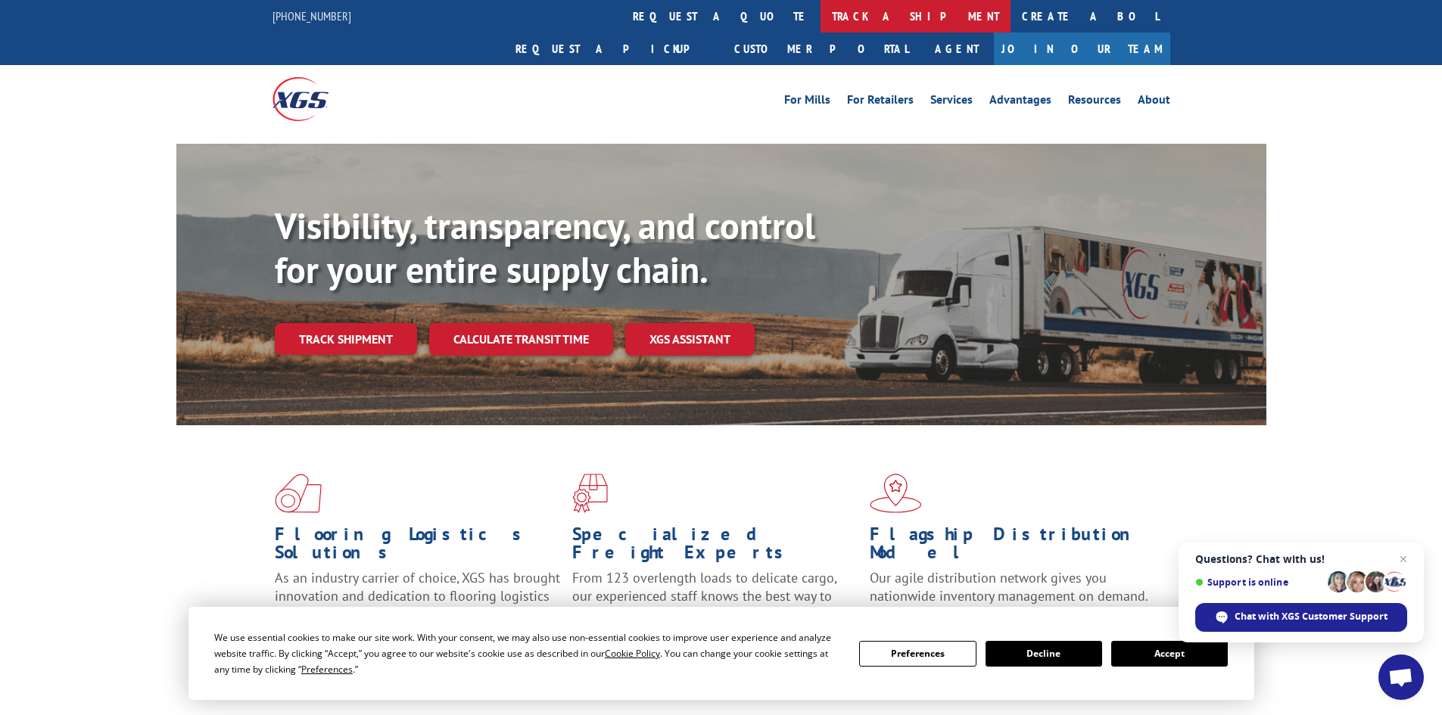
click at [821, 20] on link "track a shipment" at bounding box center [916, 16] width 190 height 33
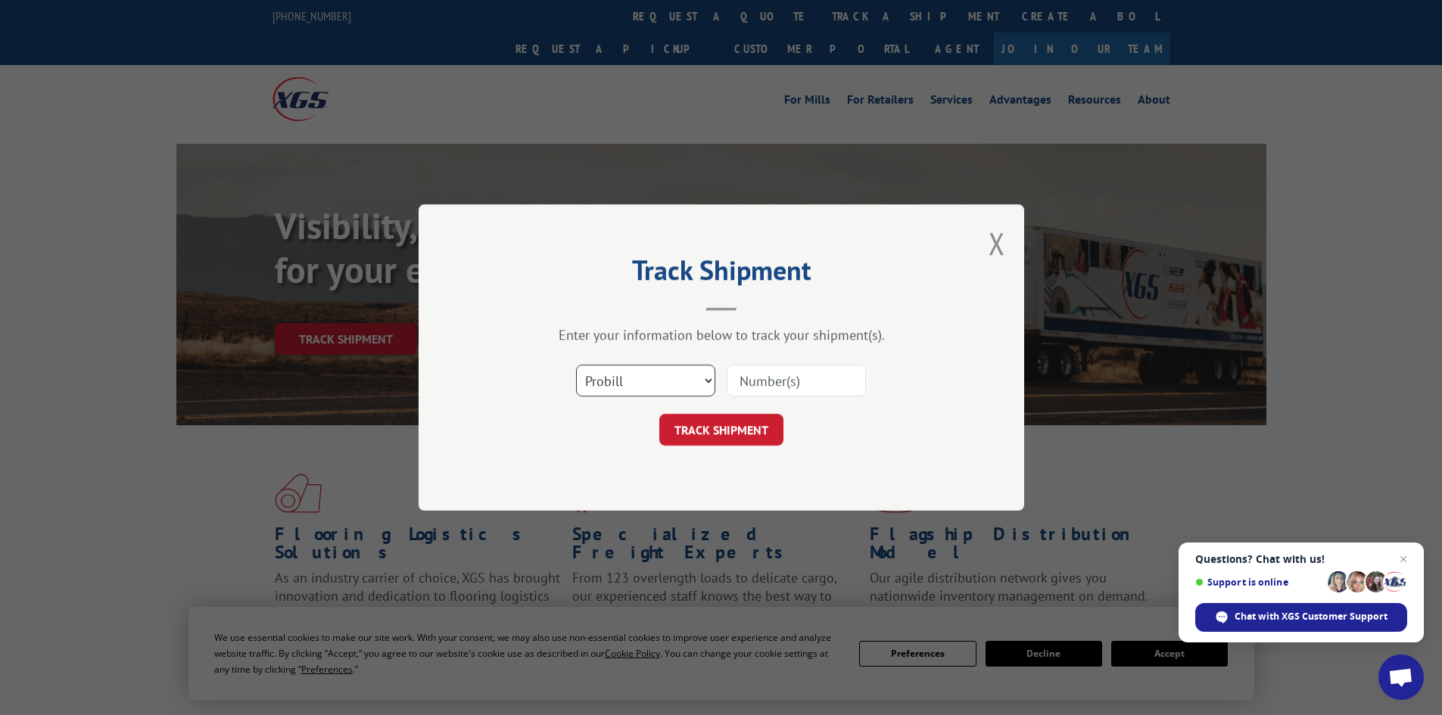
click at [639, 387] on select "Select category... Probill BOL PO" at bounding box center [645, 381] width 139 height 32
select select "bol"
click at [576, 365] on select "Select category... Probill BOL PO" at bounding box center [645, 381] width 139 height 32
click at [801, 377] on input at bounding box center [796, 381] width 139 height 32
paste input "5461493"
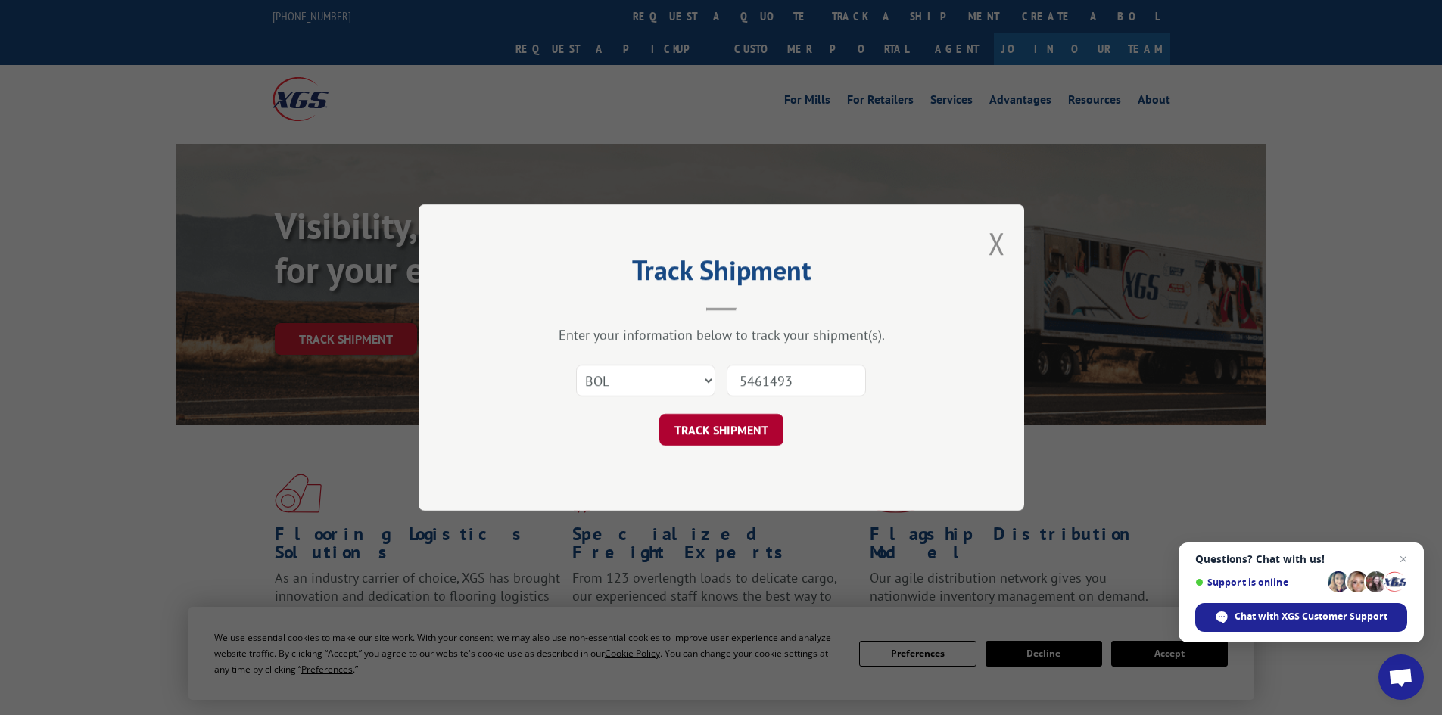
type input "5461493"
click at [709, 426] on button "TRACK SHIPMENT" at bounding box center [721, 430] width 124 height 32
